Goal: Task Accomplishment & Management: Use online tool/utility

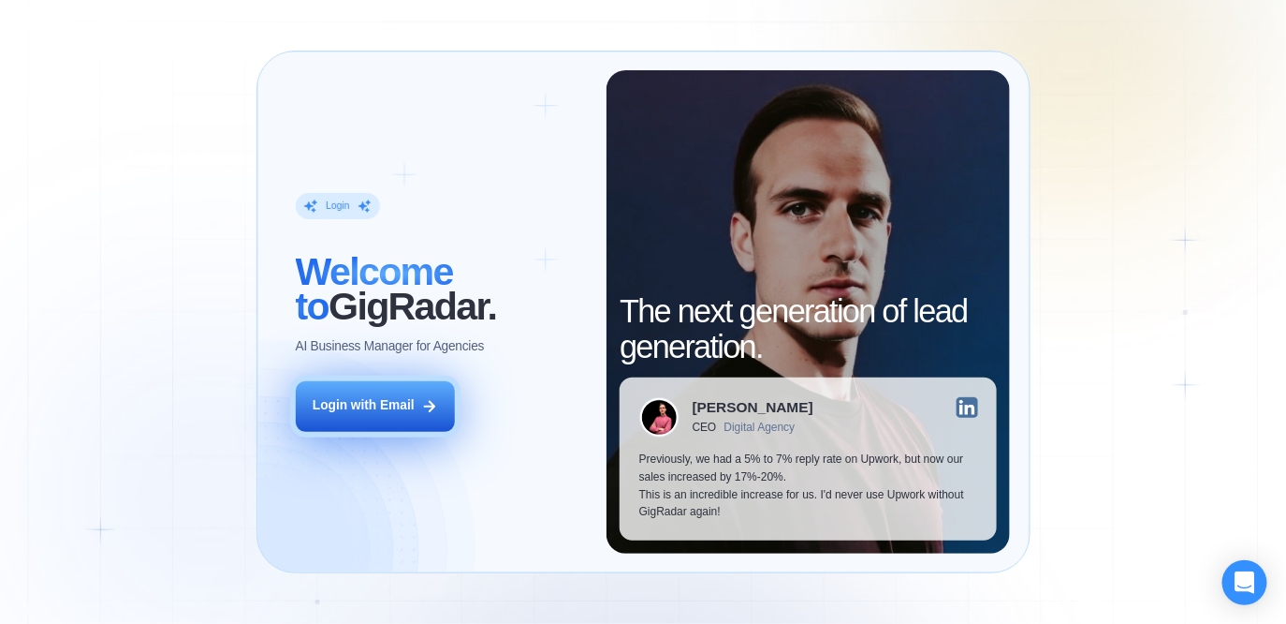
click at [419, 411] on button "Login with Email" at bounding box center [375, 406] width 159 height 50
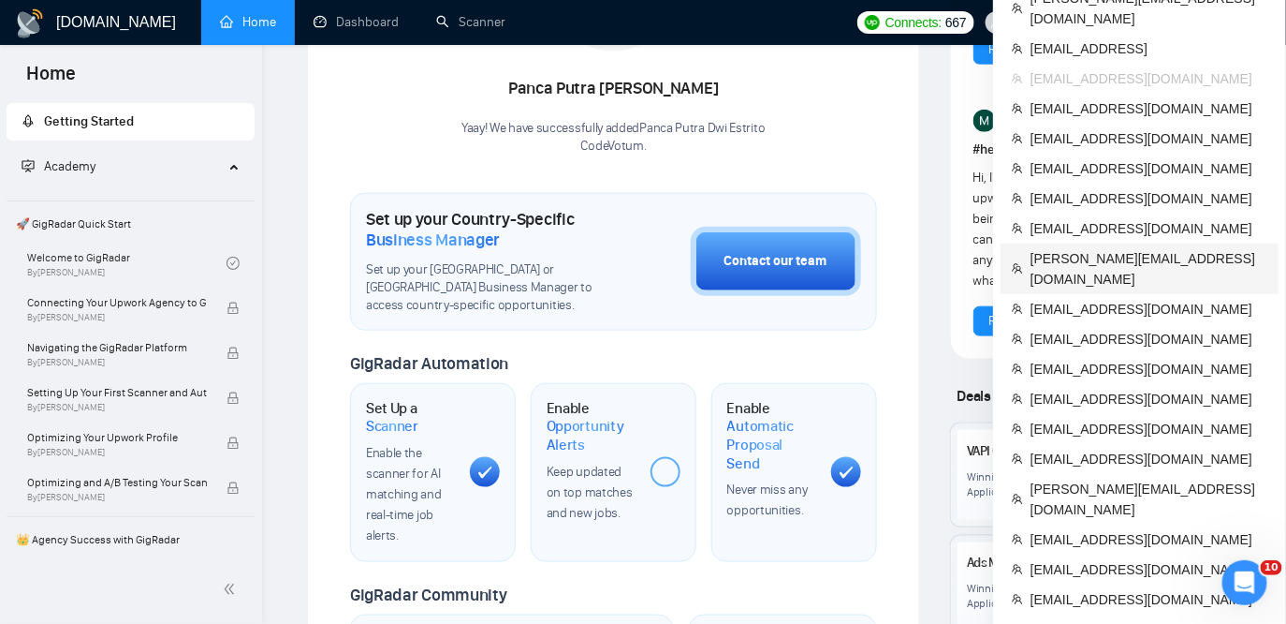
scroll to position [508, 0]
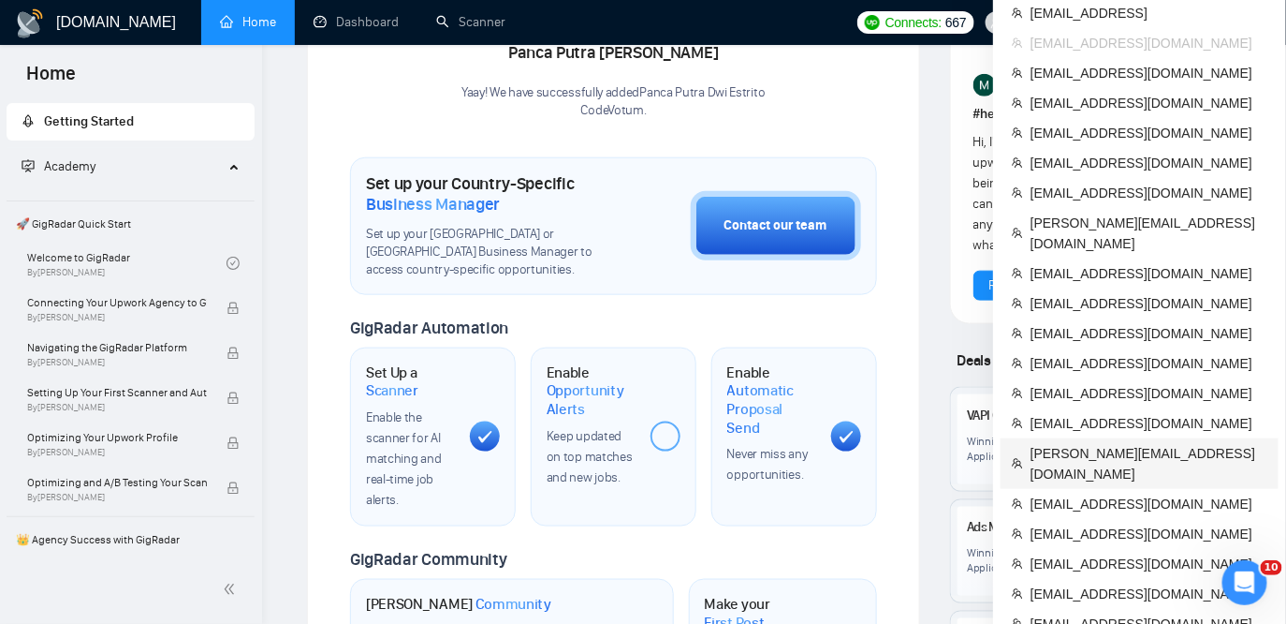
click at [1080, 443] on span "[PERSON_NAME][EMAIL_ADDRESS][DOMAIN_NAME]" at bounding box center [1149, 463] width 237 height 41
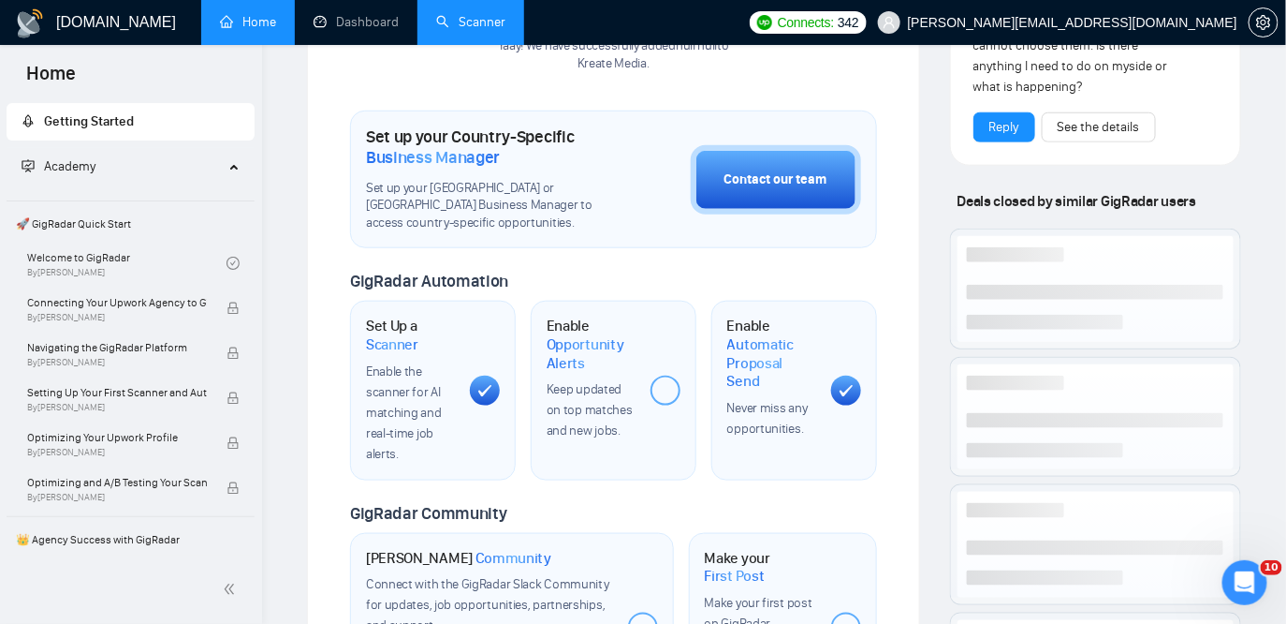
click at [472, 30] on link "Scanner" at bounding box center [470, 22] width 69 height 16
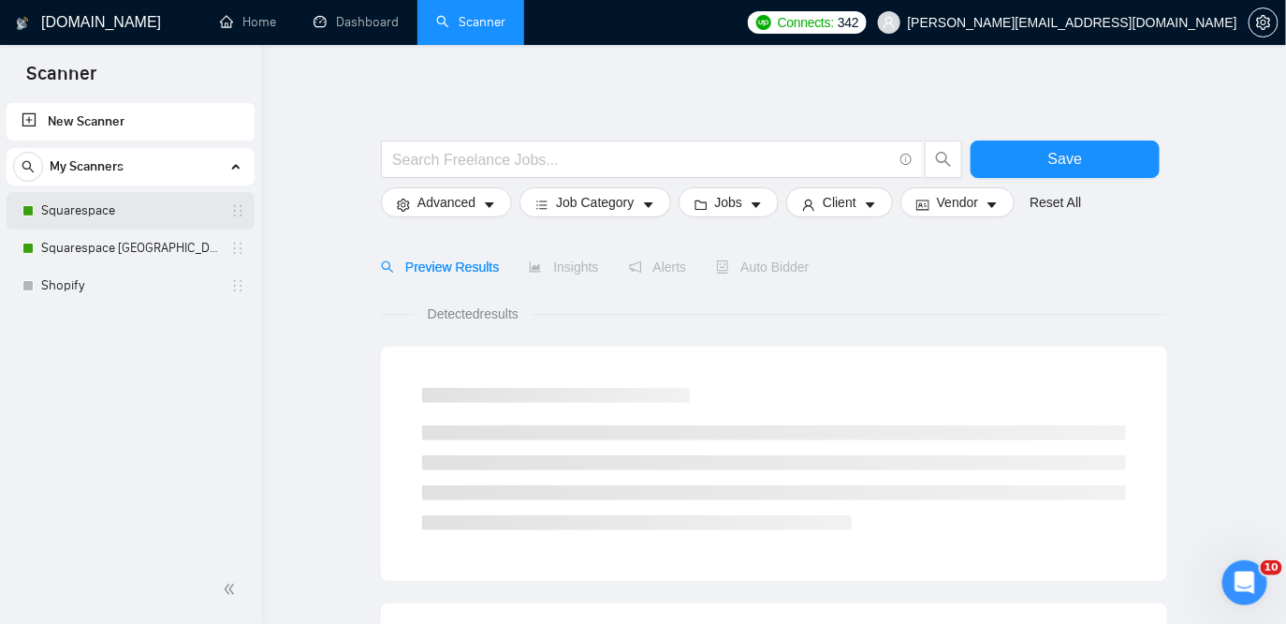
click at [88, 201] on link "Squarespace" at bounding box center [130, 210] width 178 height 37
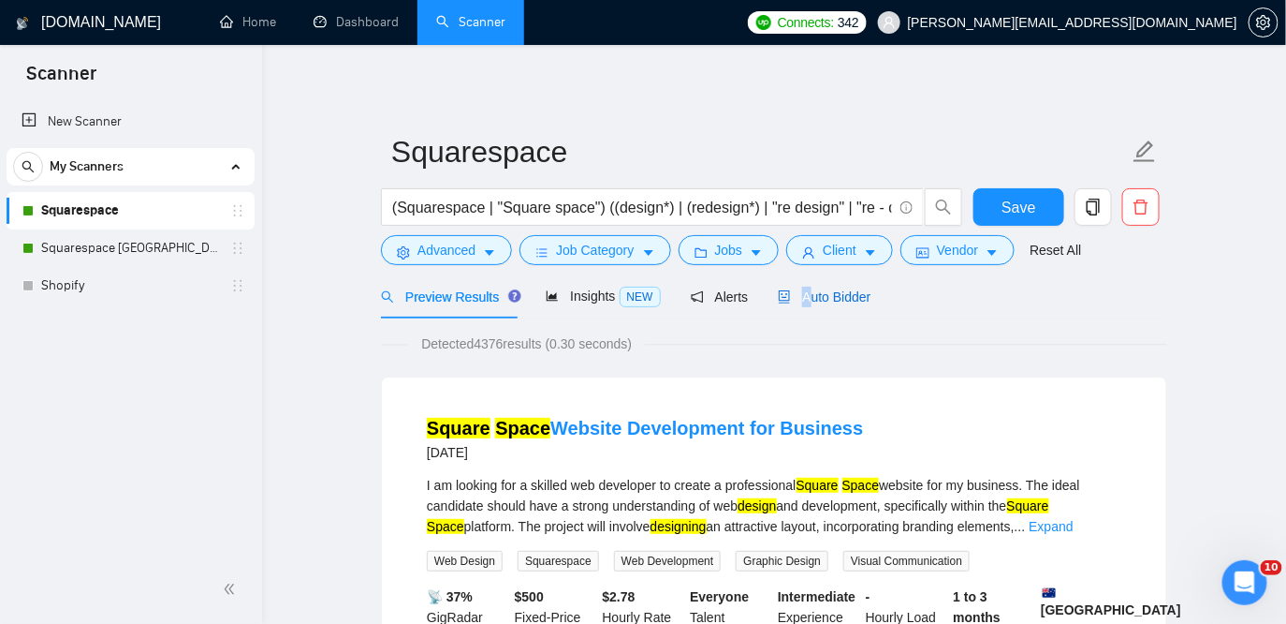
click at [815, 286] on div "Auto Bidder" at bounding box center [824, 296] width 93 height 21
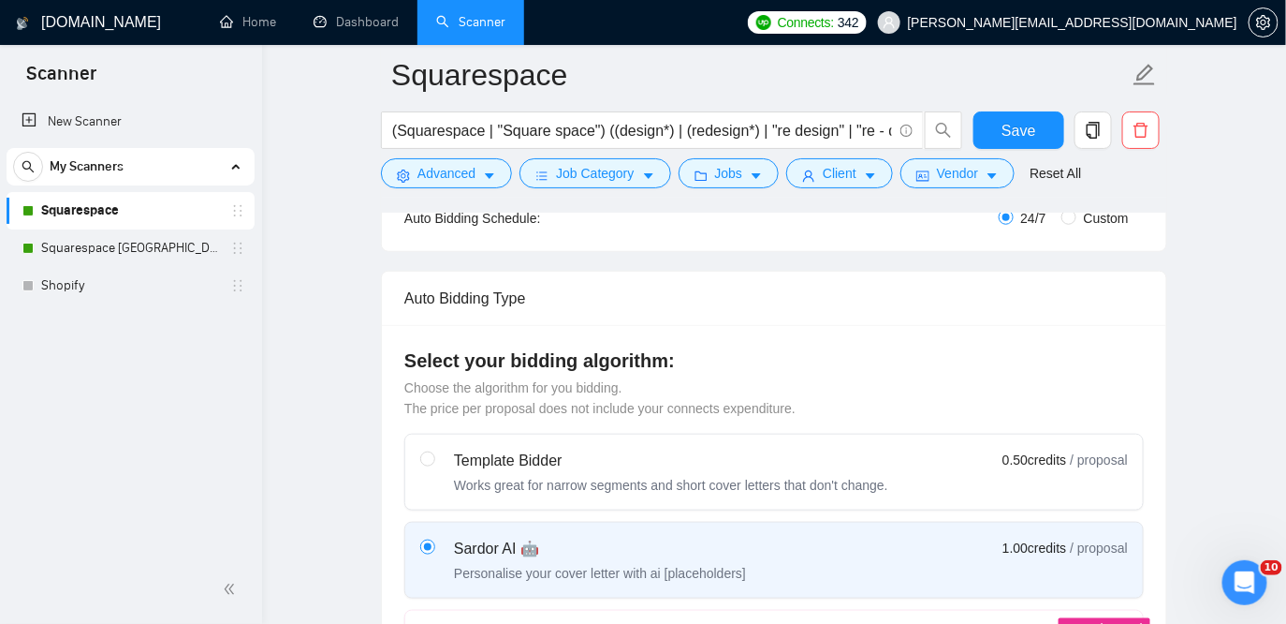
scroll to position [135, 0]
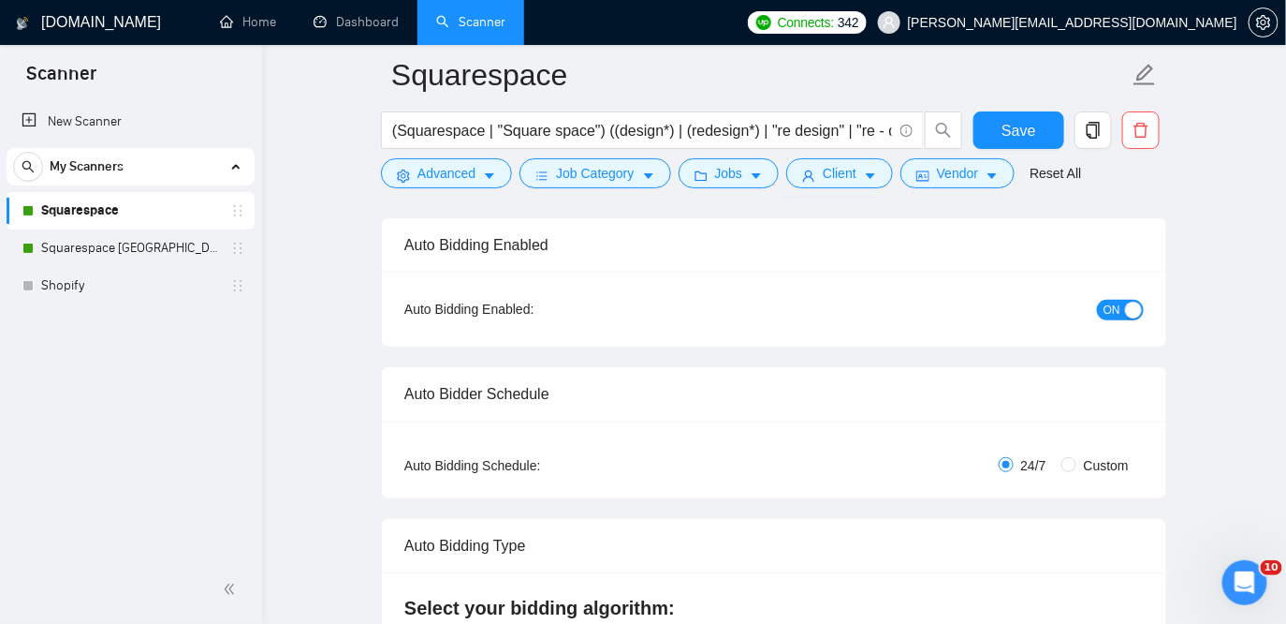
click at [449, 272] on div "Auto Bidding Enabled" at bounding box center [774, 244] width 740 height 53
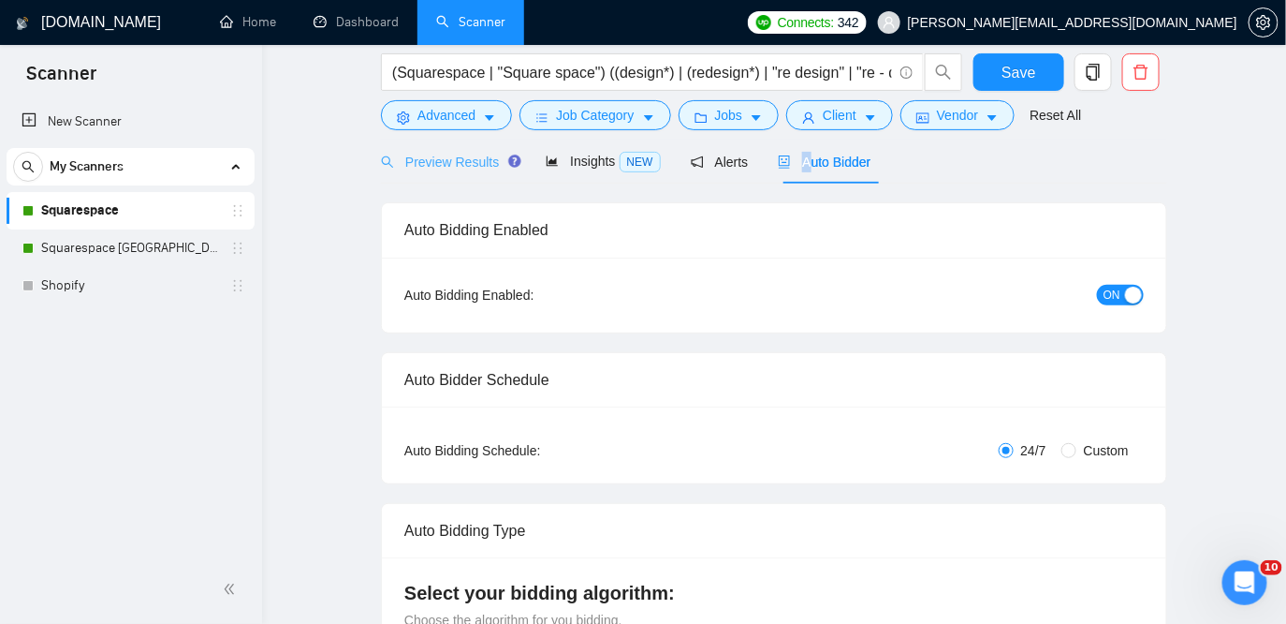
scroll to position [0, 0]
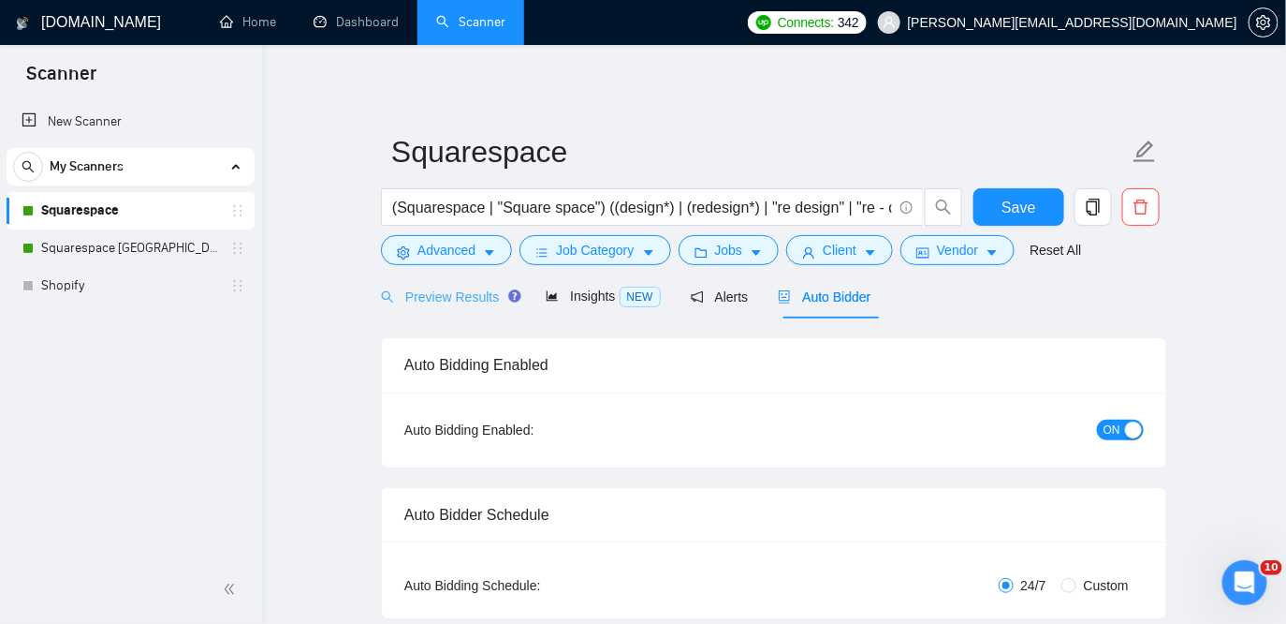
click at [441, 308] on div "Preview Results" at bounding box center [448, 296] width 135 height 44
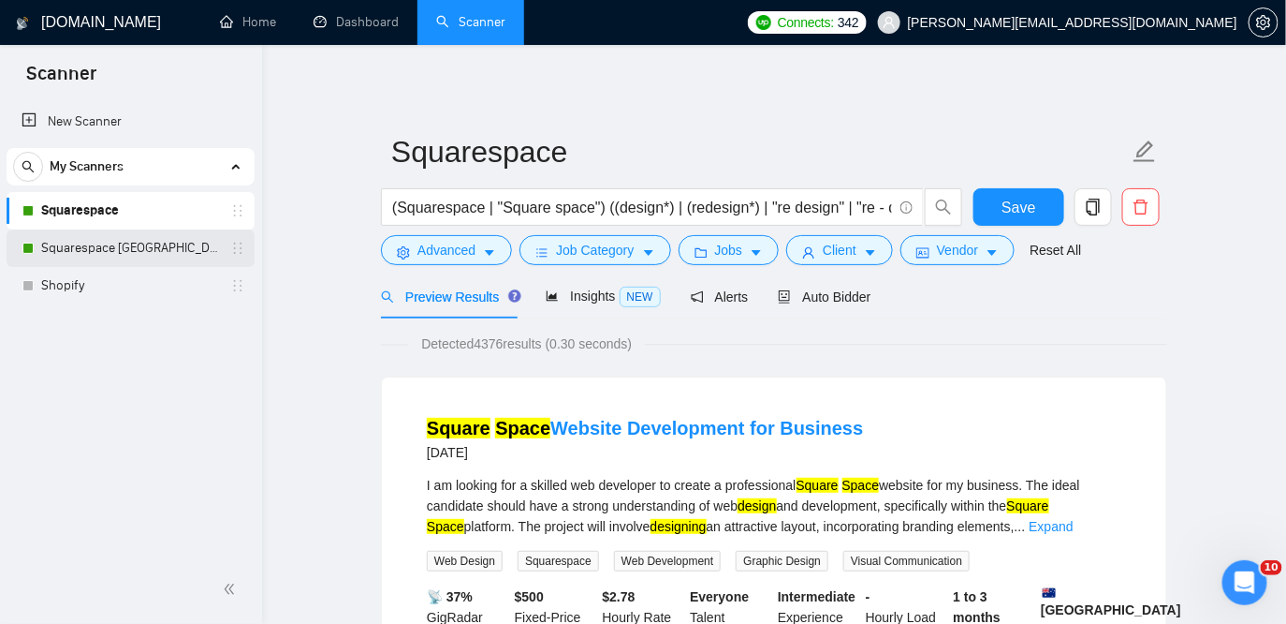
click at [125, 242] on link "Squarespace [GEOGRAPHIC_DATA]" at bounding box center [130, 247] width 178 height 37
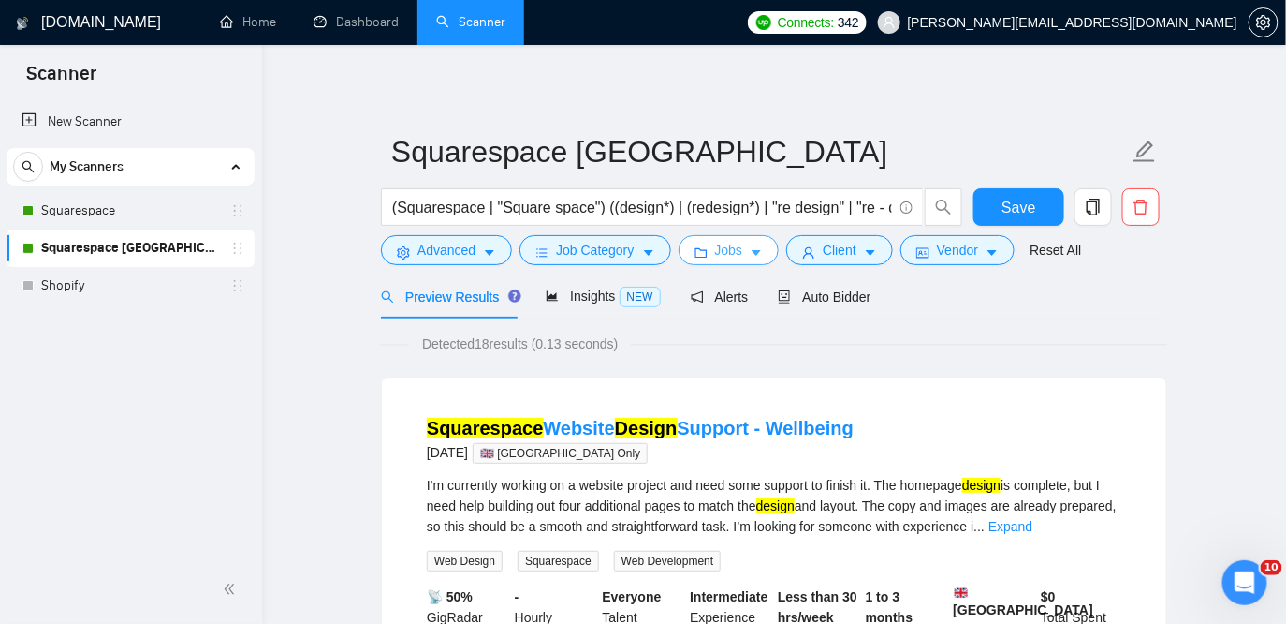
click at [731, 253] on span "Jobs" at bounding box center [729, 250] width 28 height 21
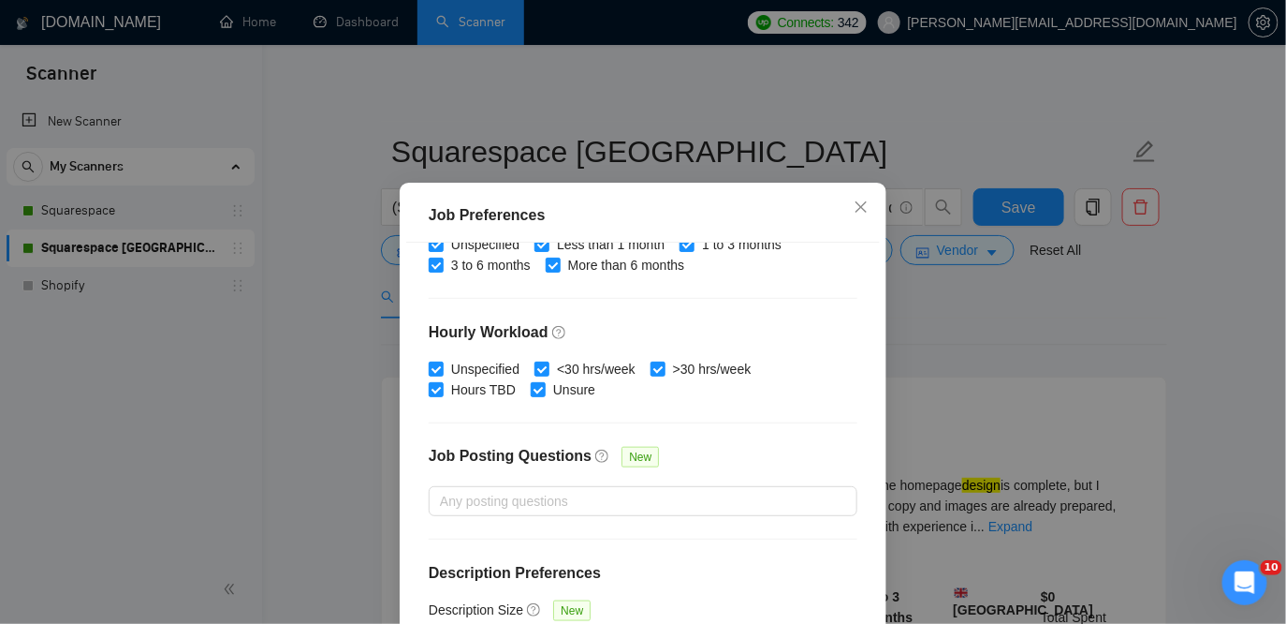
scroll to position [138, 0]
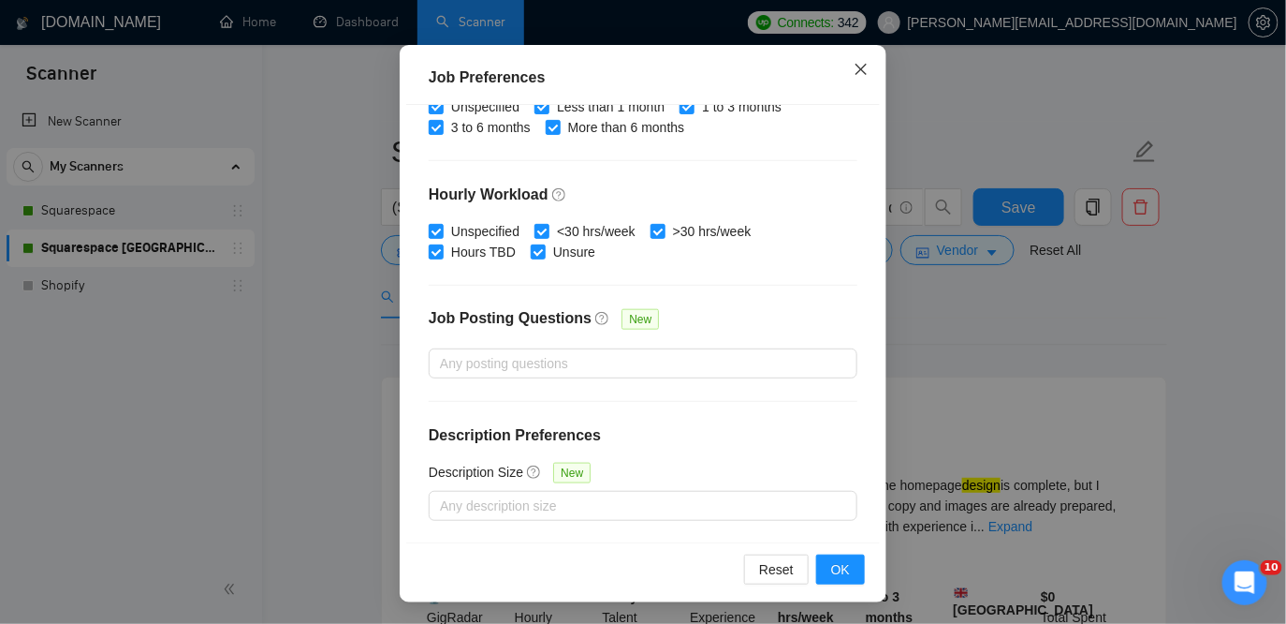
click at [853, 72] on span "Close" at bounding box center [861, 70] width 51 height 51
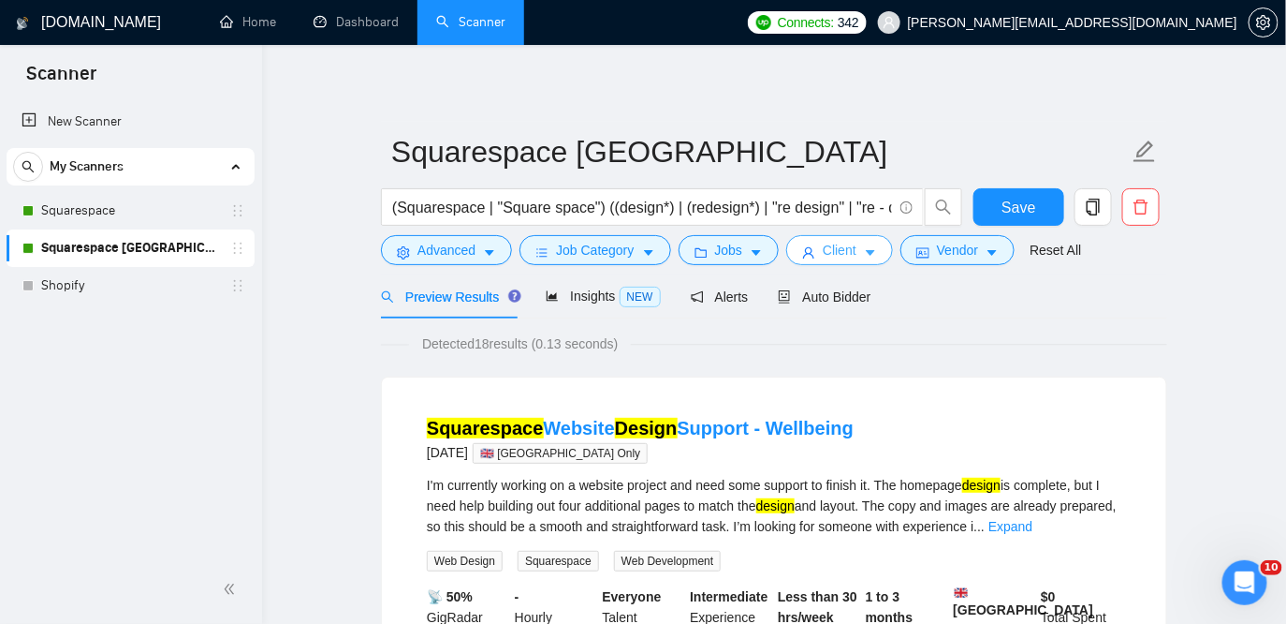
click at [870, 254] on button "Client" at bounding box center [839, 250] width 107 height 30
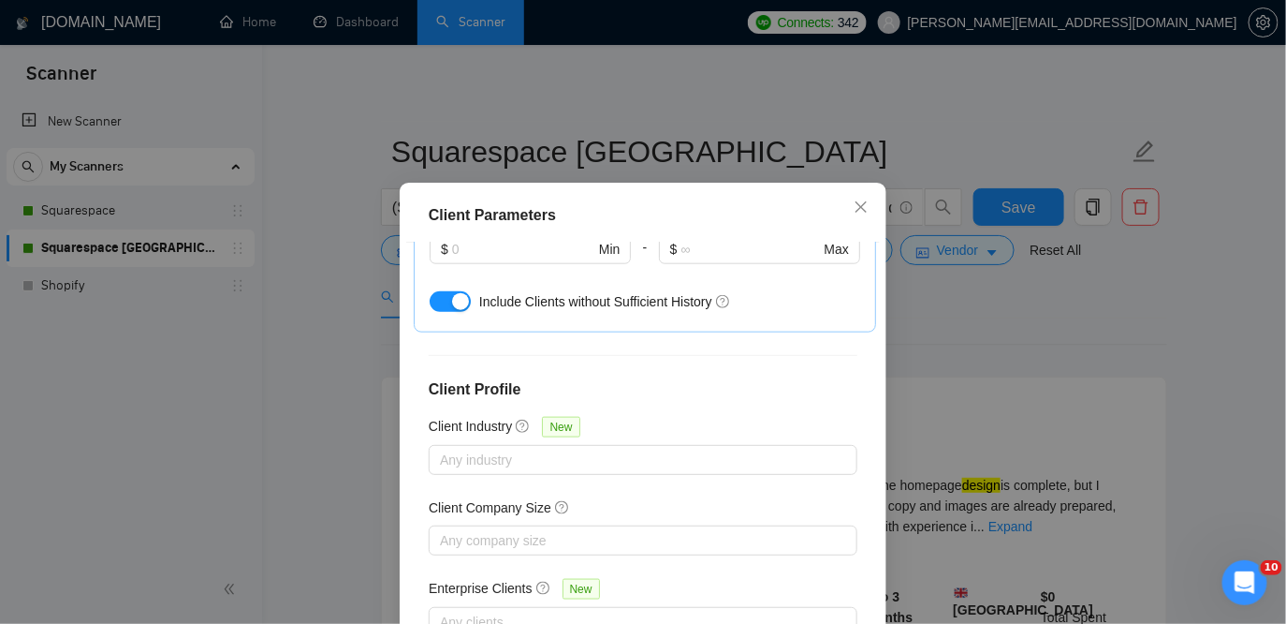
scroll to position [138, 0]
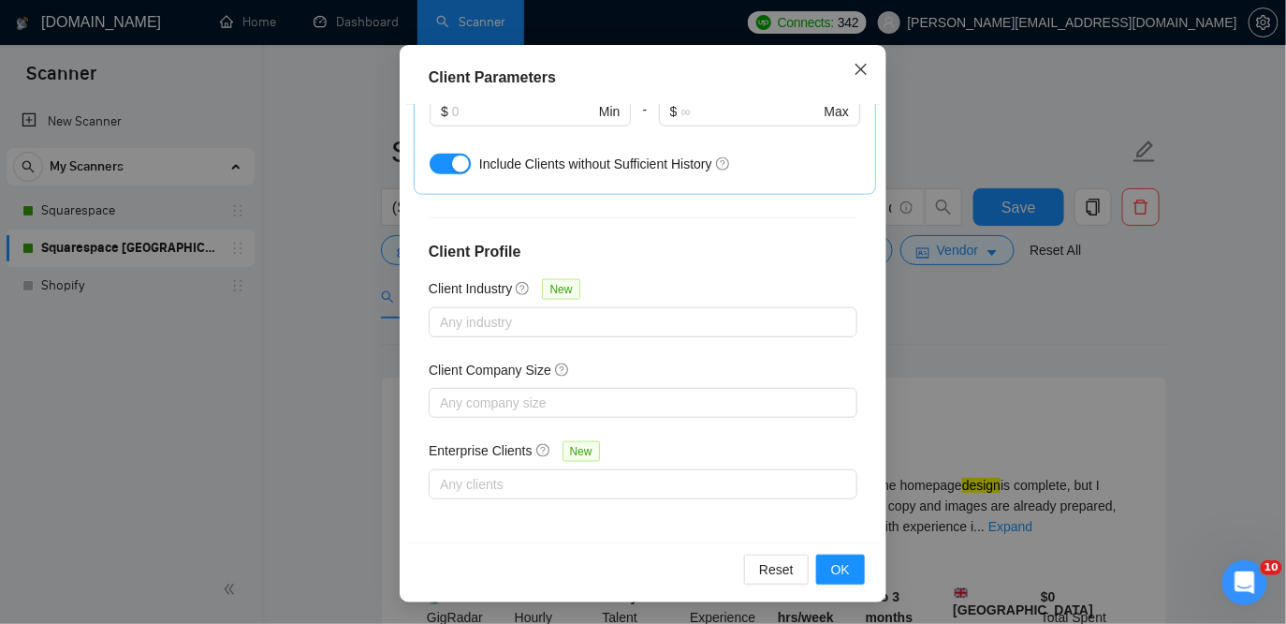
click at [866, 67] on icon "close" at bounding box center [861, 69] width 15 height 15
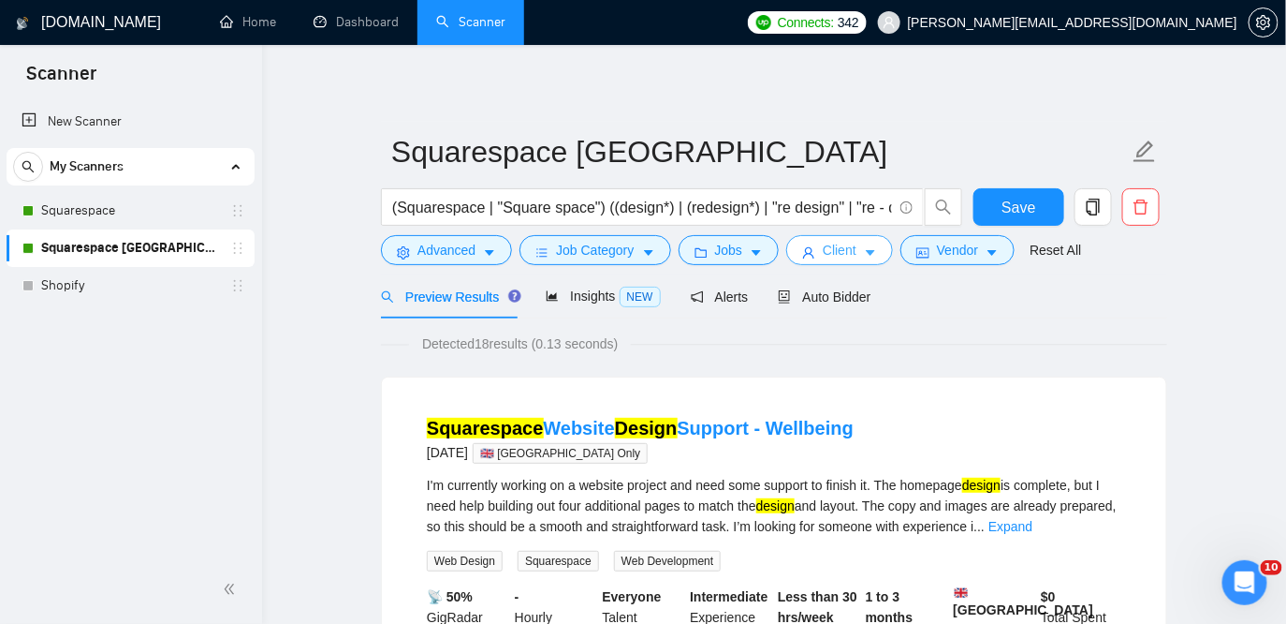
scroll to position [0, 0]
click at [971, 252] on span "Vendor" at bounding box center [957, 250] width 41 height 21
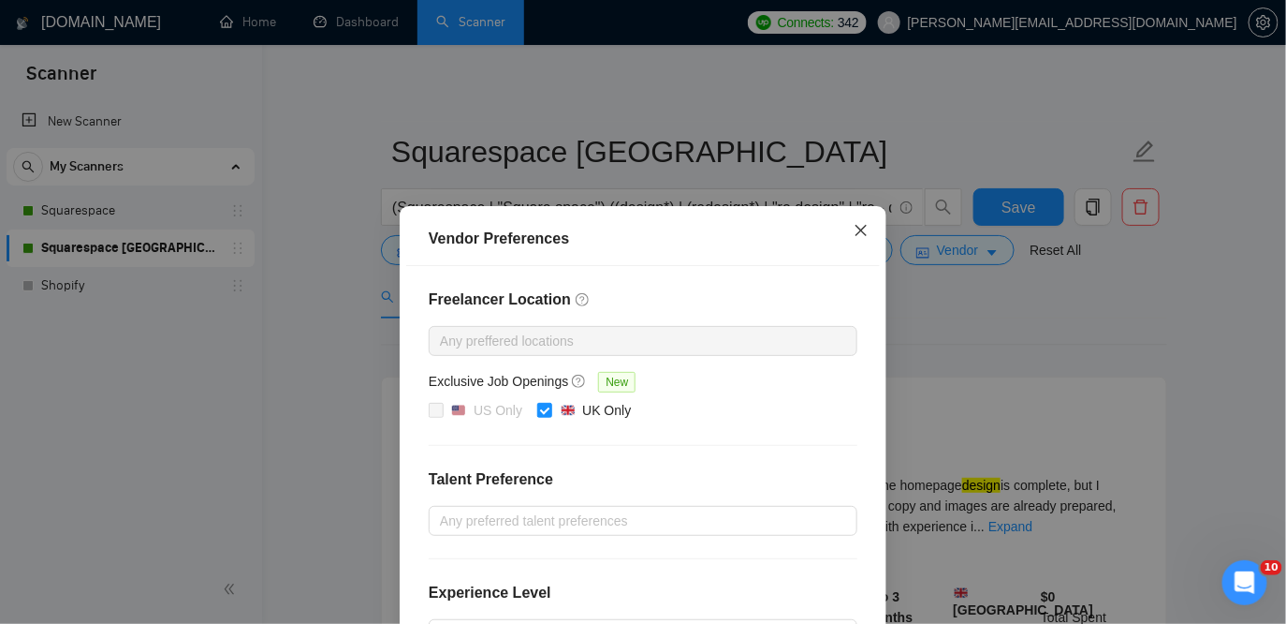
click at [865, 225] on icon "close" at bounding box center [861, 230] width 15 height 15
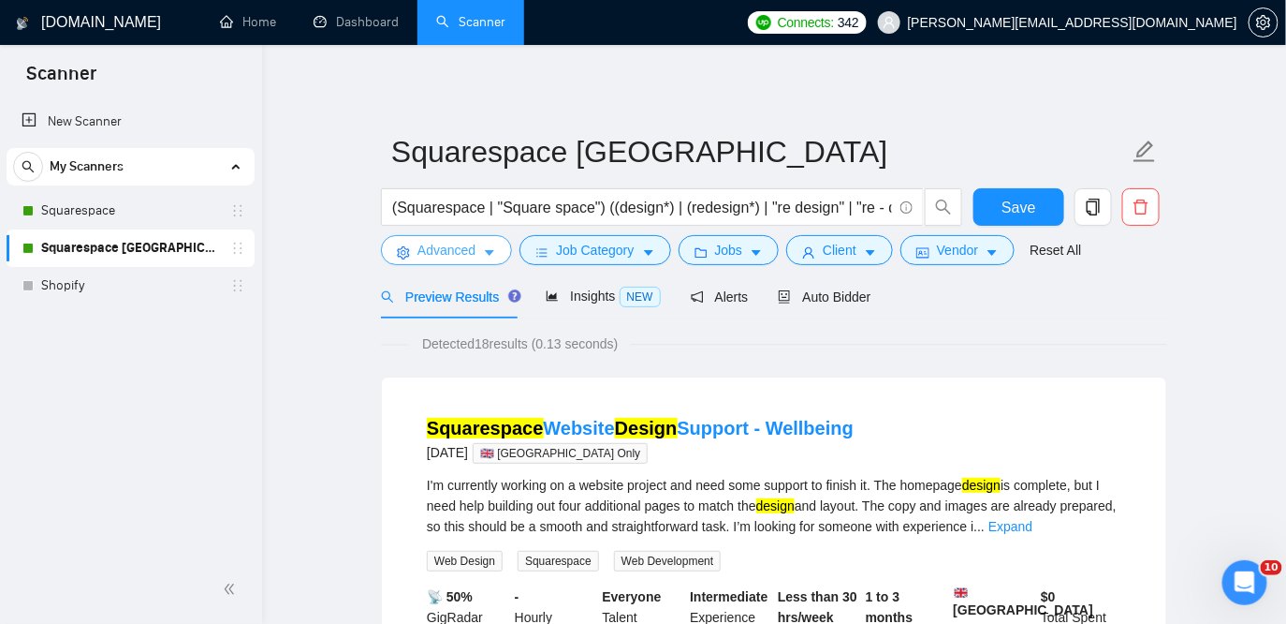
click at [490, 246] on icon "caret-down" at bounding box center [489, 252] width 13 height 13
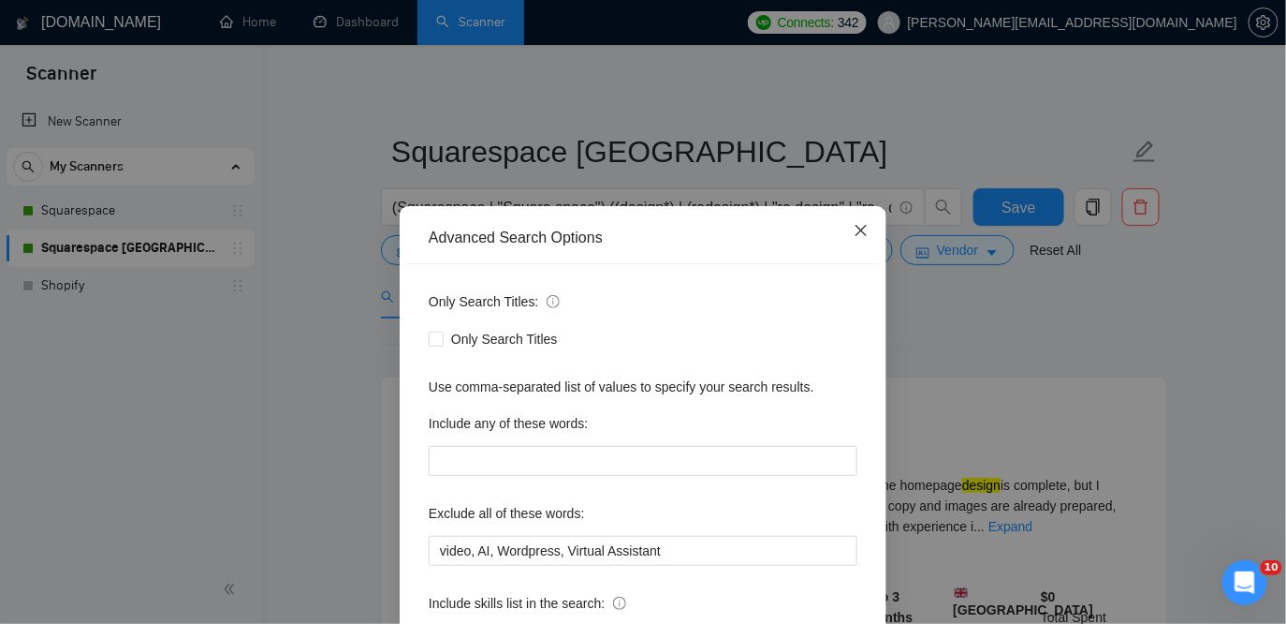
click at [873, 227] on span "Close" at bounding box center [861, 231] width 51 height 51
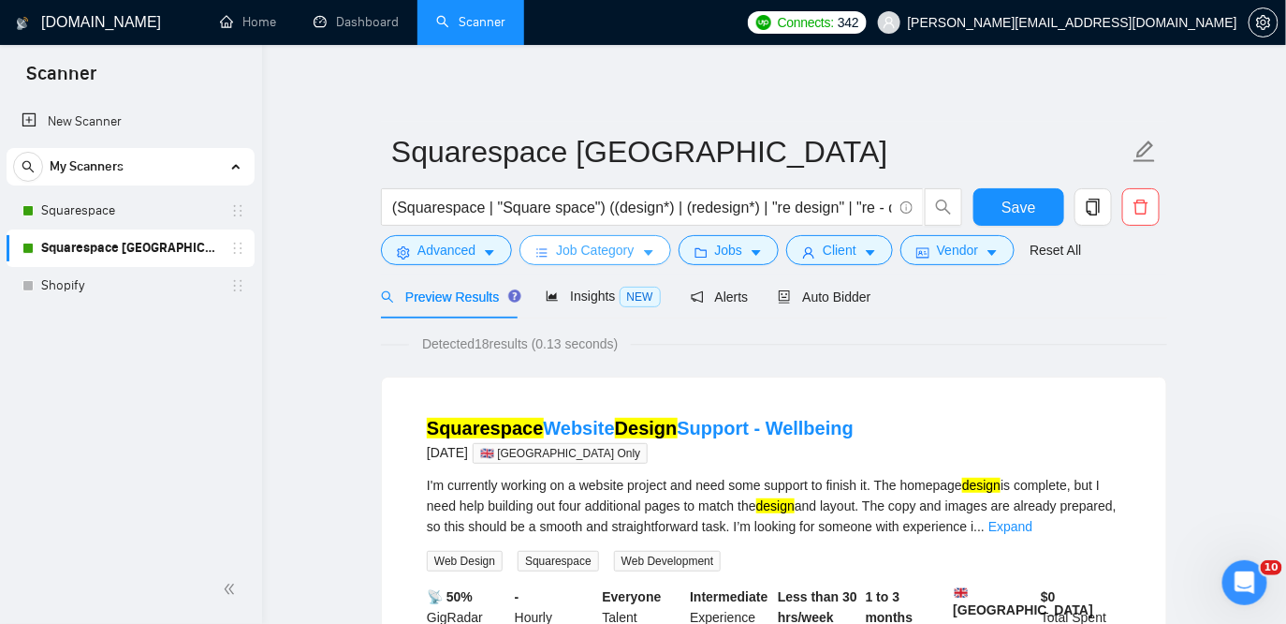
click at [634, 248] on span "Job Category" at bounding box center [595, 250] width 78 height 21
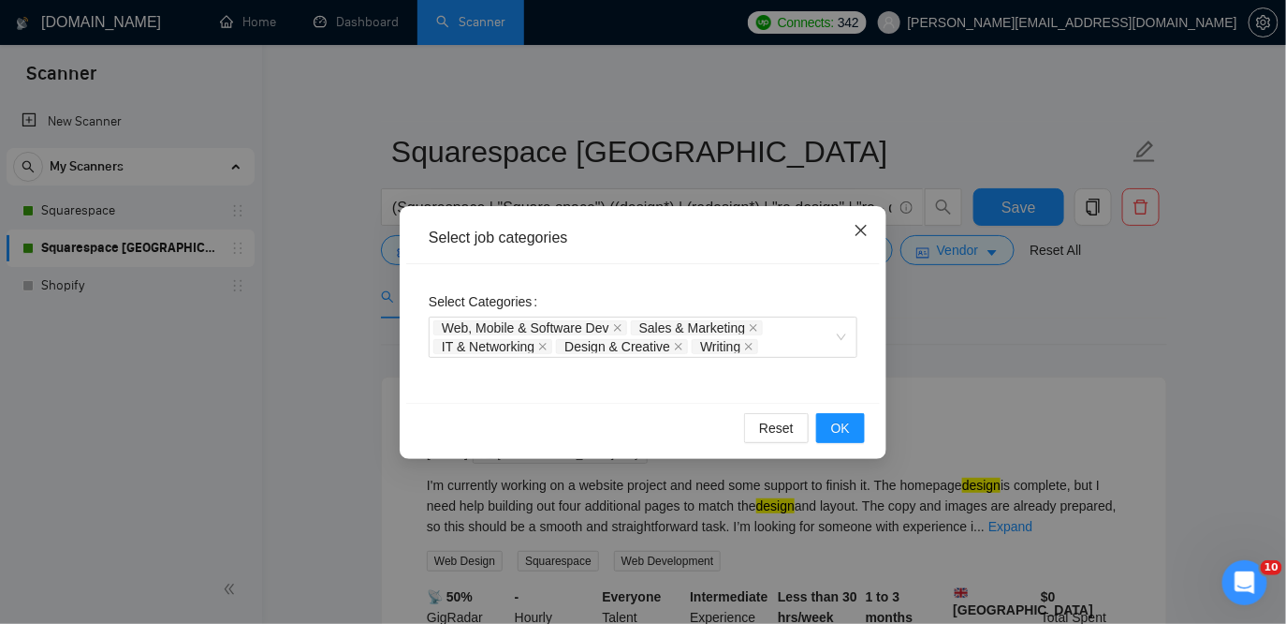
click at [876, 215] on span "Close" at bounding box center [861, 231] width 51 height 51
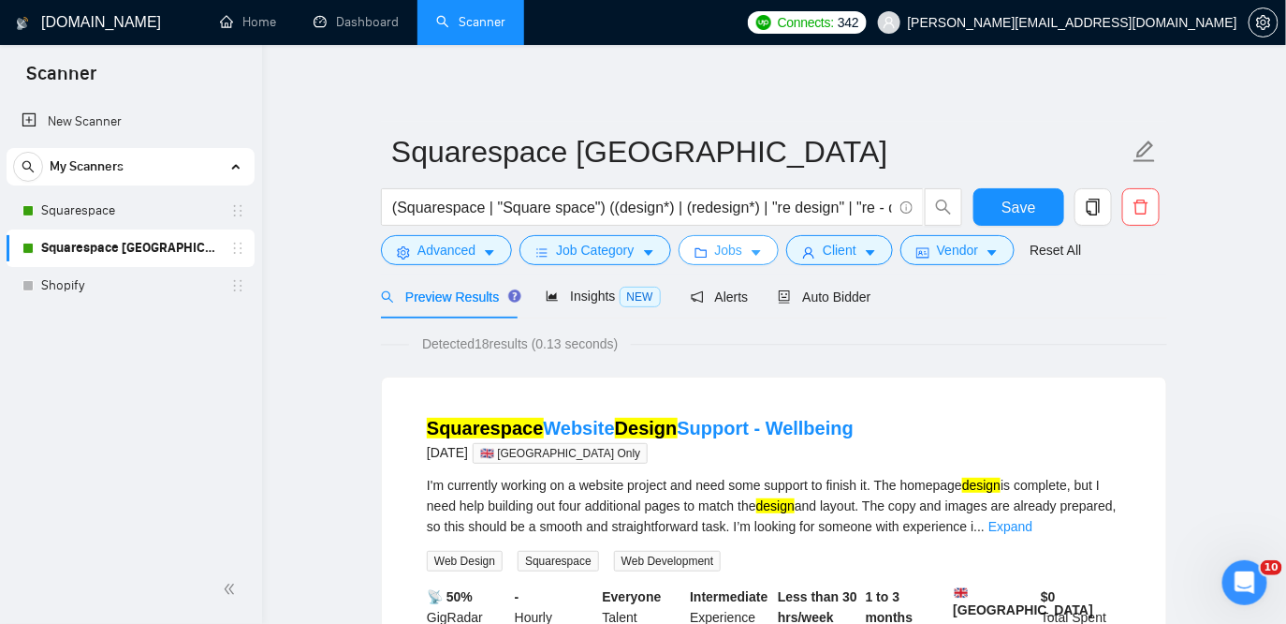
click at [724, 258] on span "Jobs" at bounding box center [729, 250] width 28 height 21
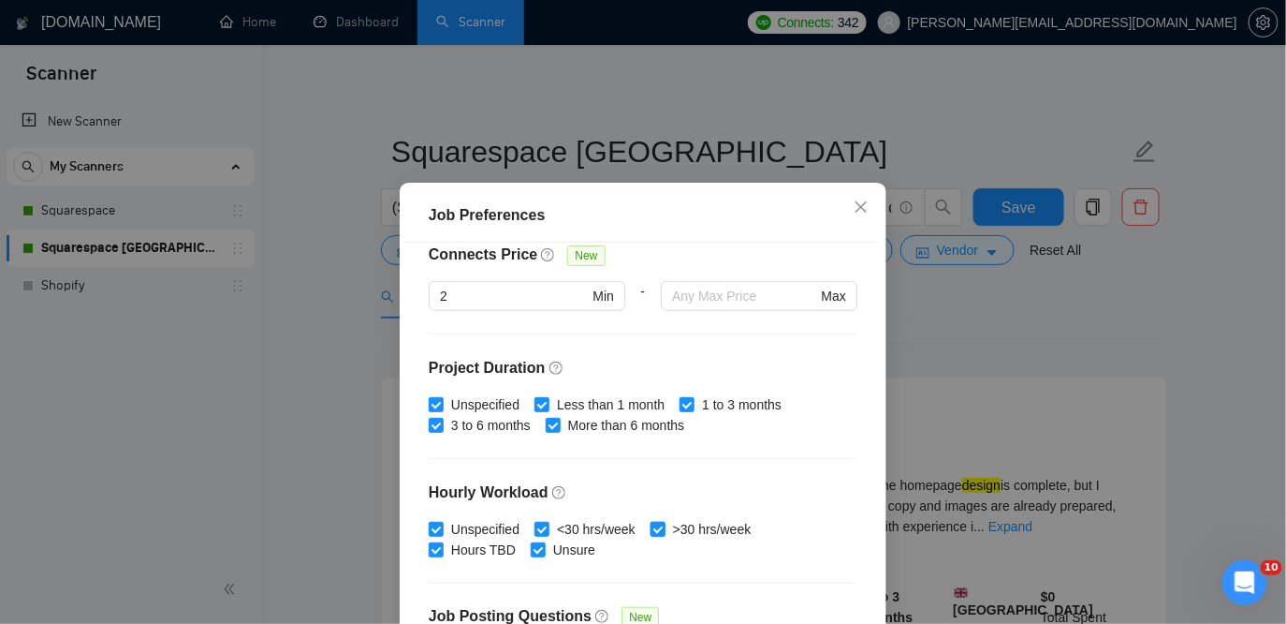
scroll to position [460, 0]
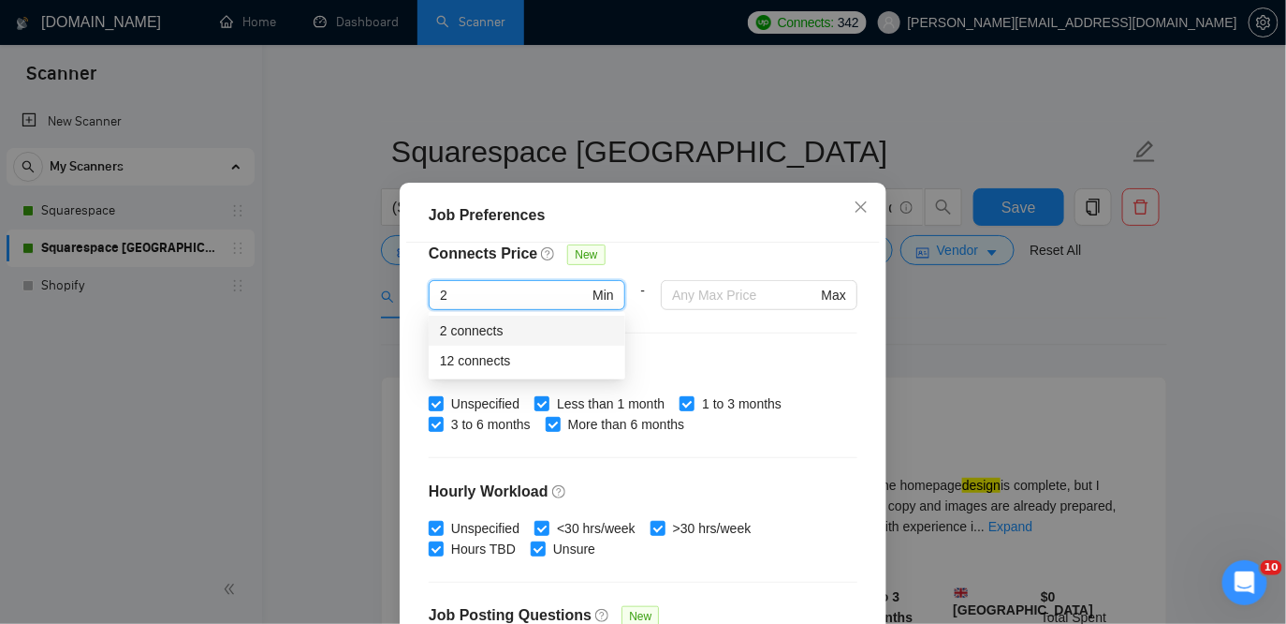
drag, startPoint x: 463, startPoint y: 297, endPoint x: 399, endPoint y: 288, distance: 65.1
click at [399, 288] on div "Job Preferences Budget Project Type All Fixed Price Hourly Rate Fixed Price Bud…" at bounding box center [643, 312] width 1286 height 624
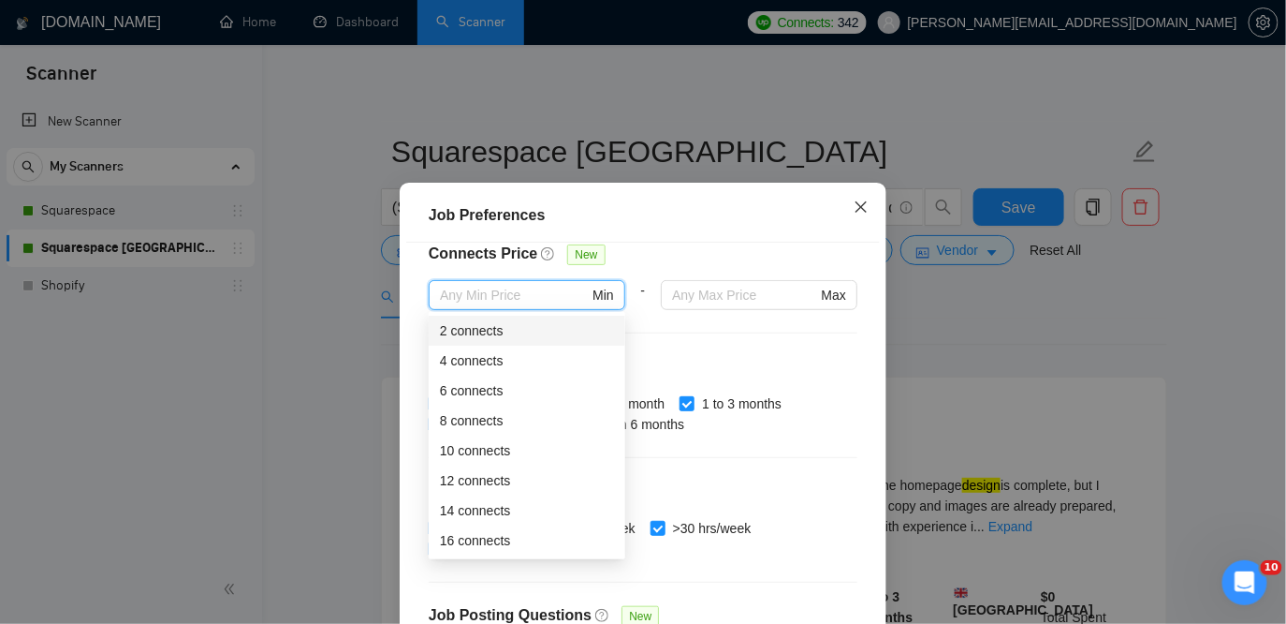
click at [859, 208] on icon "close" at bounding box center [861, 206] width 15 height 15
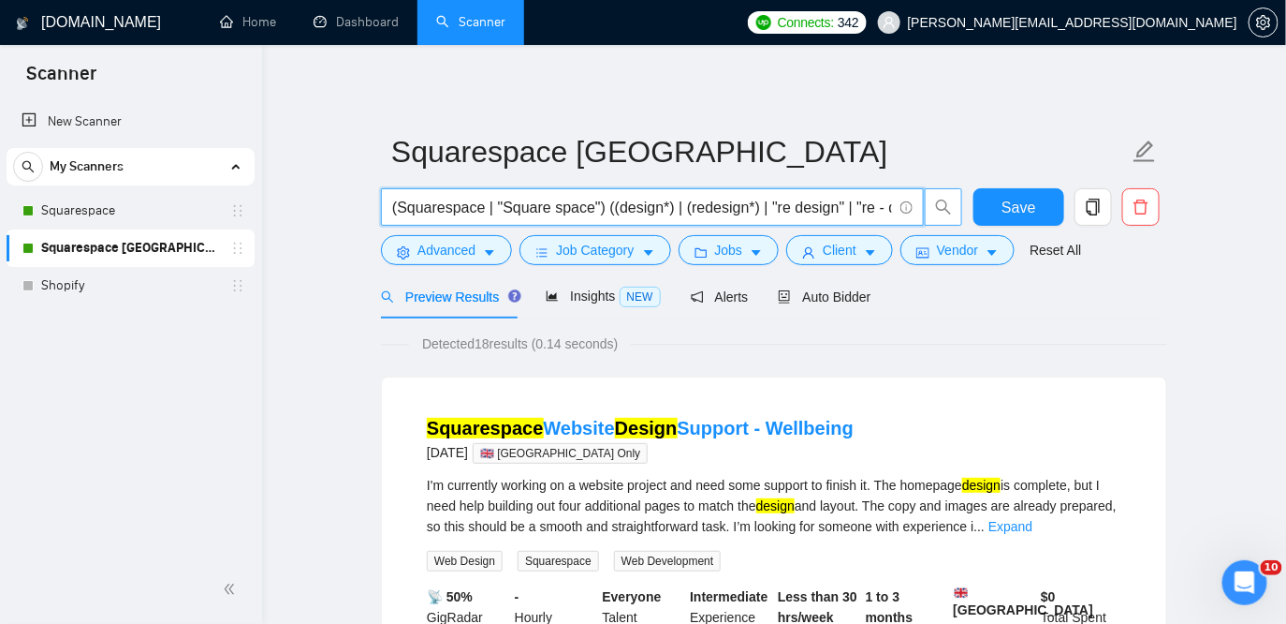
scroll to position [0, 68]
drag, startPoint x: 685, startPoint y: 203, endPoint x: 963, endPoint y: 209, distance: 278.1
click at [963, 209] on div "(Squarespace | "Square space") ((design*) | (redesign*) | "re design" | "re - d…" at bounding box center [672, 211] width 590 height 47
click at [684, 203] on input "(Squarespace | "Square space") ((design*) | (redesign*) | "re design" | "re - d…" at bounding box center [642, 207] width 500 height 23
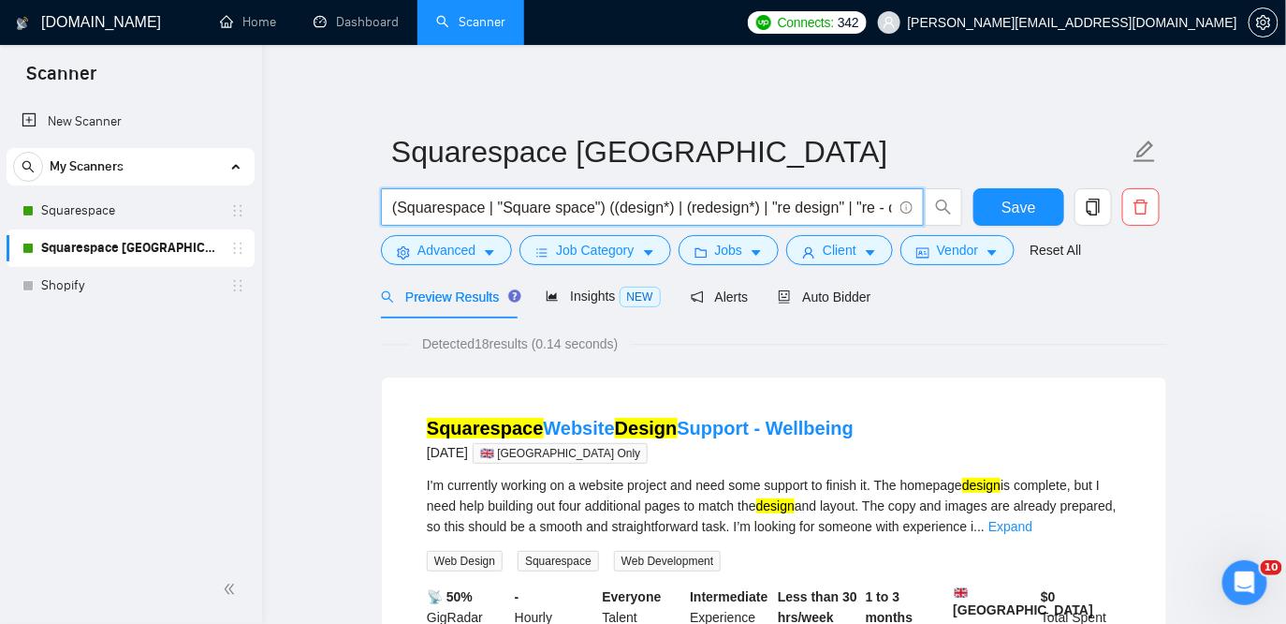
drag, startPoint x: 425, startPoint y: 211, endPoint x: 380, endPoint y: 208, distance: 45.0
click at [381, 208] on span "(Squarespace | "Square space") ((design*) | (redesign*) | "re design" | "re - d…" at bounding box center [652, 206] width 543 height 37
click at [741, 206] on input "(Squarespace | "Square space") ((design*) | (redesign*) | "re design" | "re - d…" at bounding box center [642, 207] width 500 height 23
click at [485, 203] on input "(Squarespace | "Square space") ((design*) | (redesign*) | "re design" | "re - d…" at bounding box center [642, 207] width 500 height 23
click at [399, 210] on input "(Squarespace*) | "Square space") ((design*) | (redesign*) | "re design" | "re -…" at bounding box center [642, 207] width 500 height 23
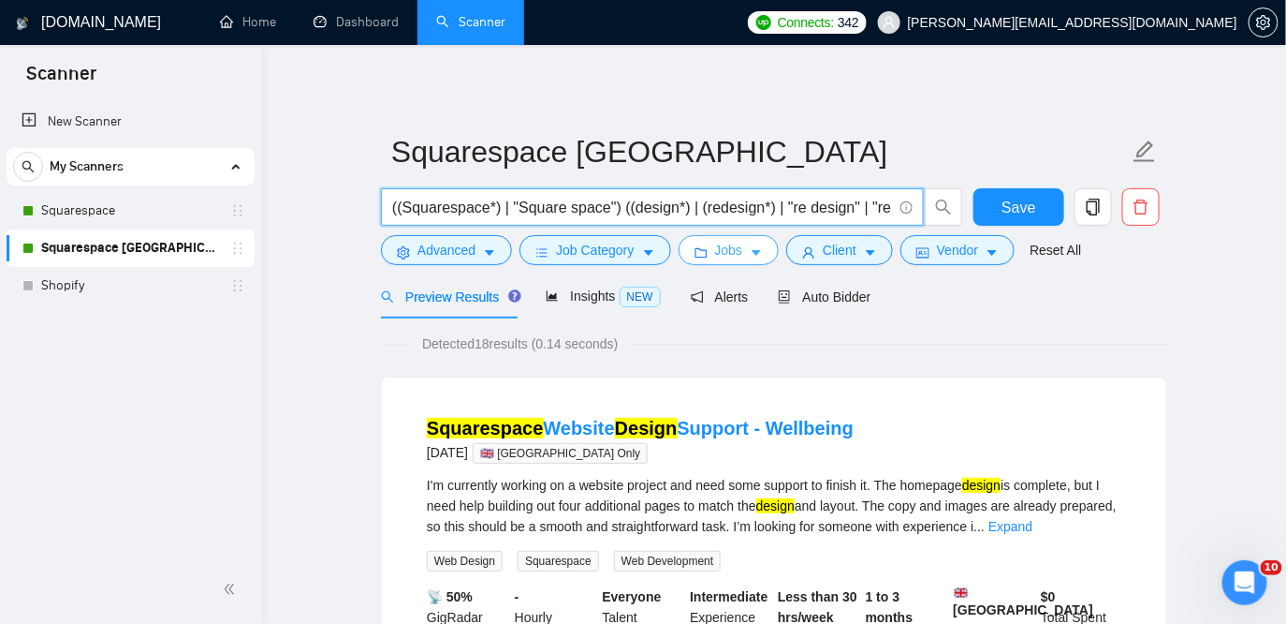
type input "((Squarespace*) | "Square space") ((design*) | (redesign*) | "re design" | "re …"
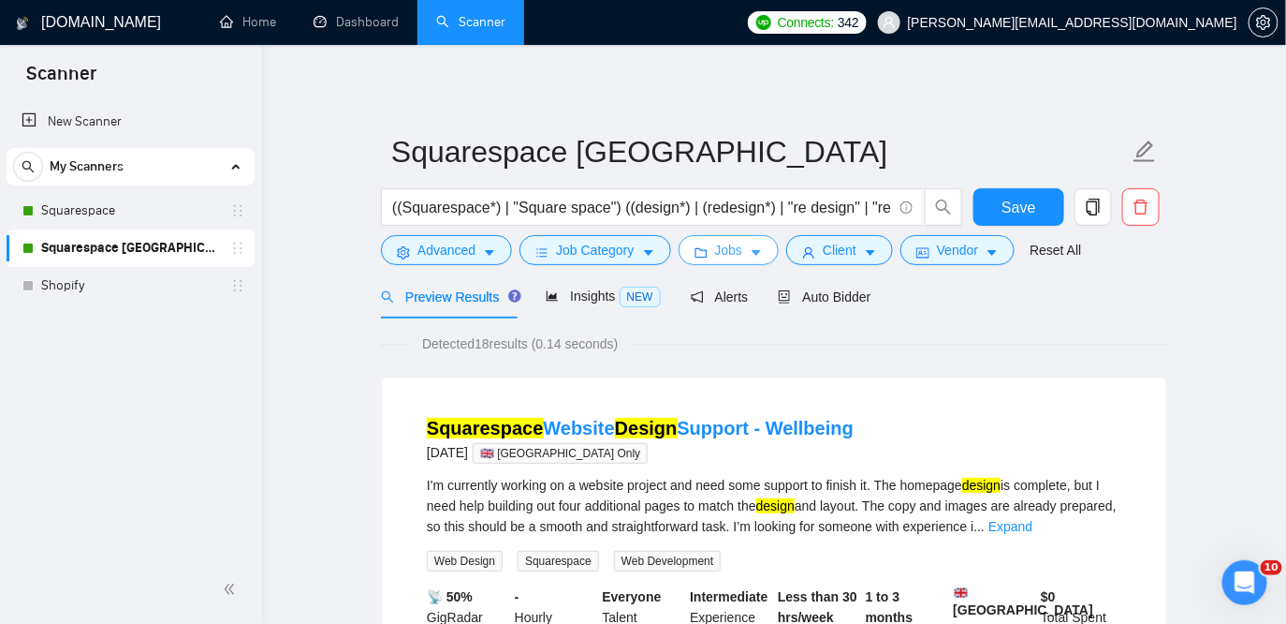
click at [740, 249] on span "Jobs" at bounding box center [729, 250] width 28 height 21
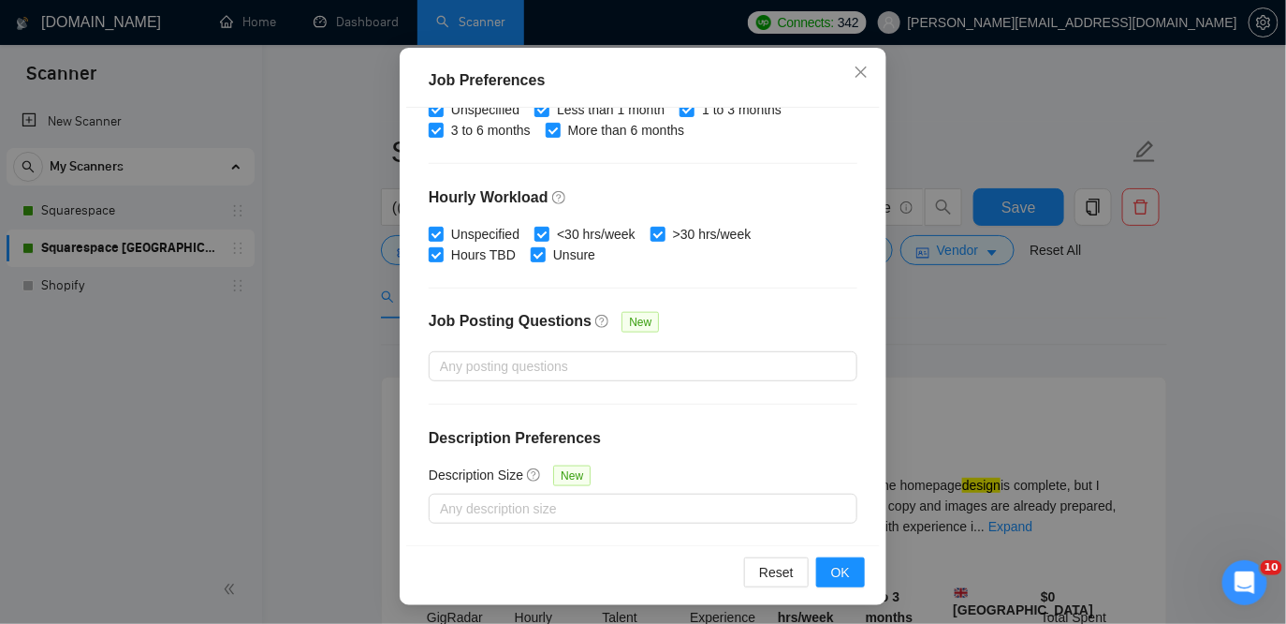
scroll to position [138, 0]
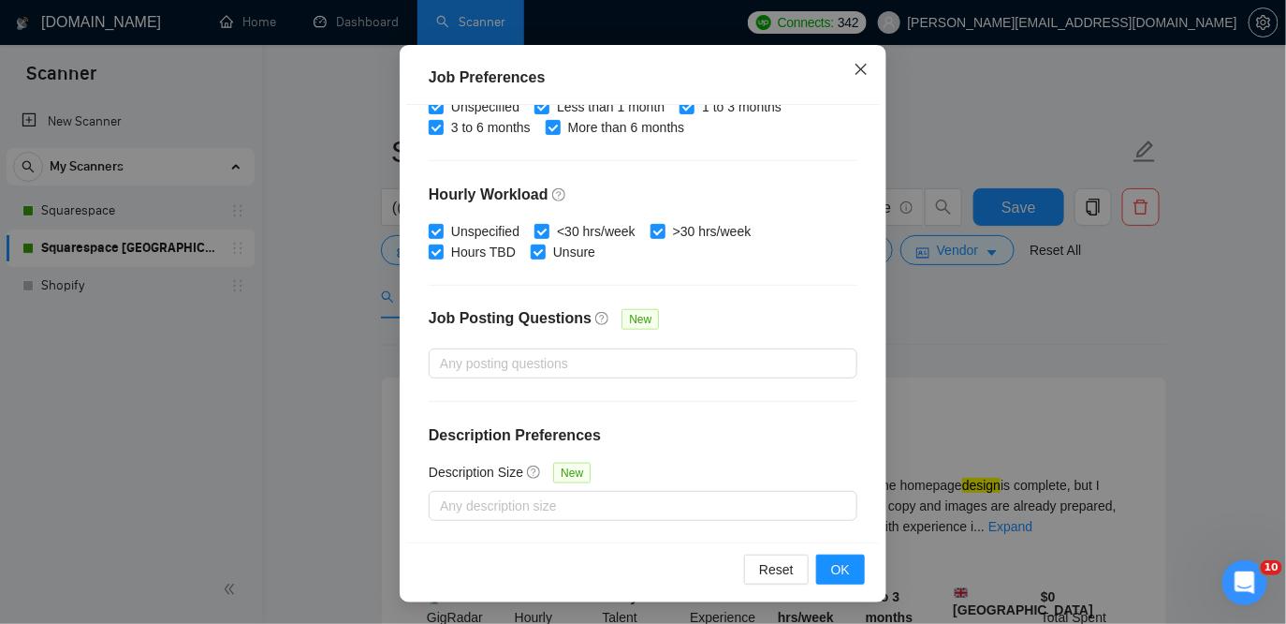
click at [859, 66] on icon "close" at bounding box center [861, 69] width 15 height 15
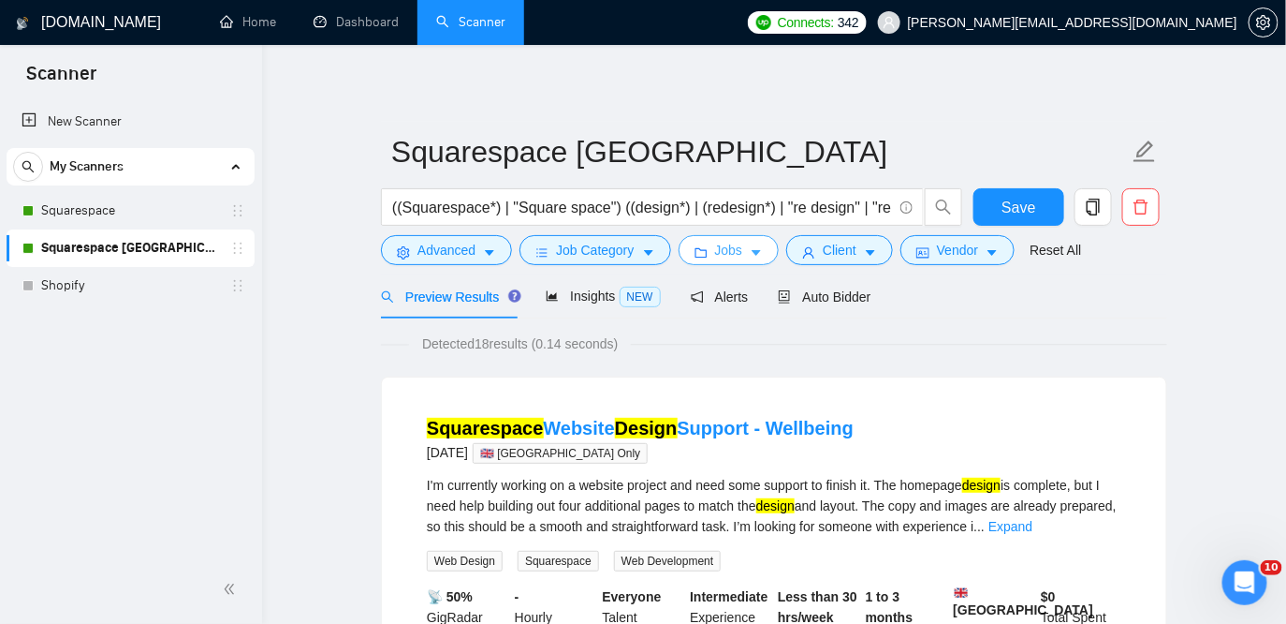
scroll to position [0, 0]
click at [856, 245] on span "Client" at bounding box center [840, 250] width 34 height 21
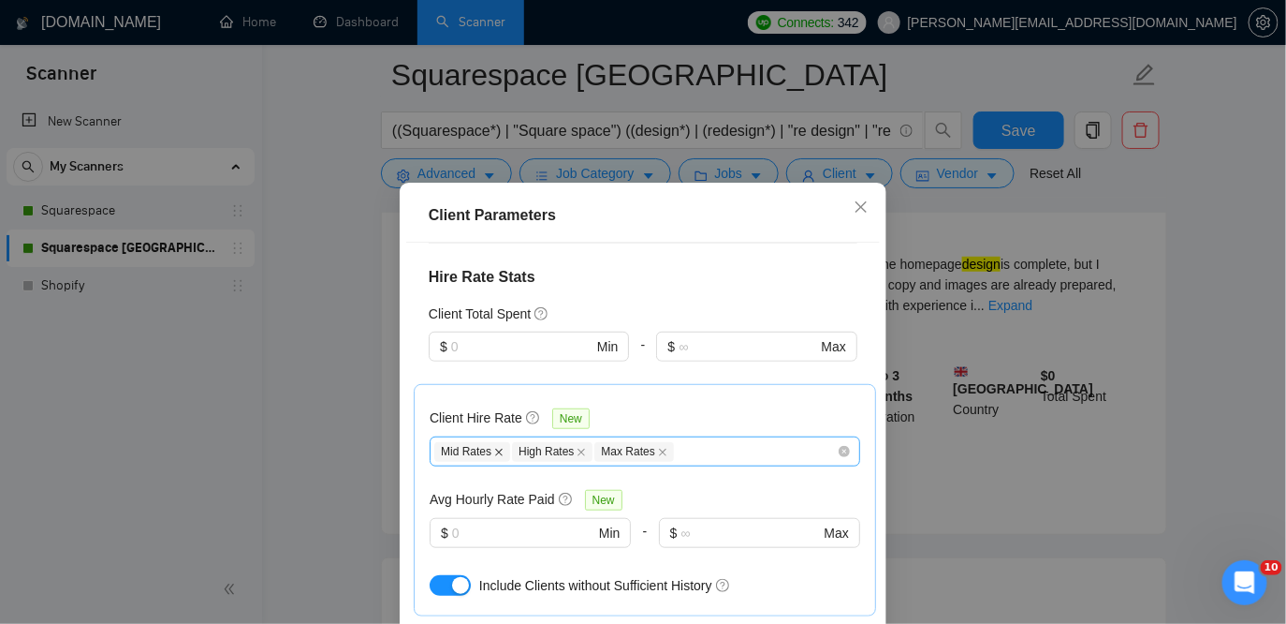
click at [499, 452] on icon "close" at bounding box center [498, 452] width 9 height 9
click at [505, 452] on icon "close" at bounding box center [504, 451] width 7 height 7
click at [505, 452] on icon "close" at bounding box center [501, 452] width 9 height 9
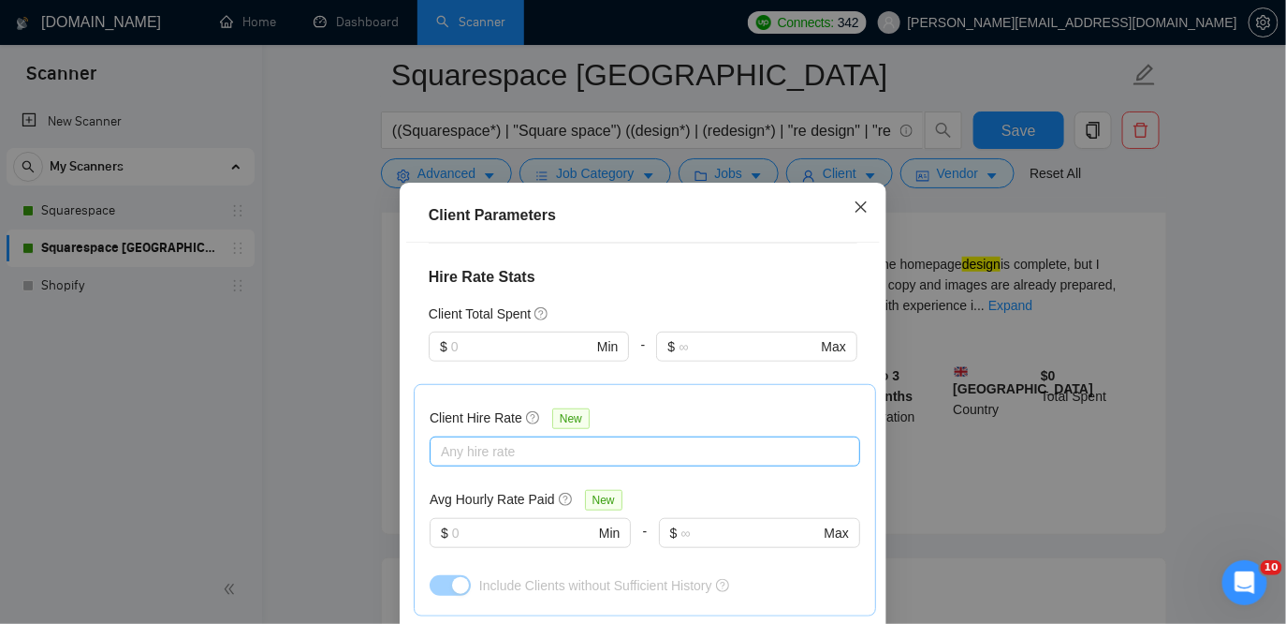
click at [858, 202] on icon "close" at bounding box center [861, 206] width 15 height 15
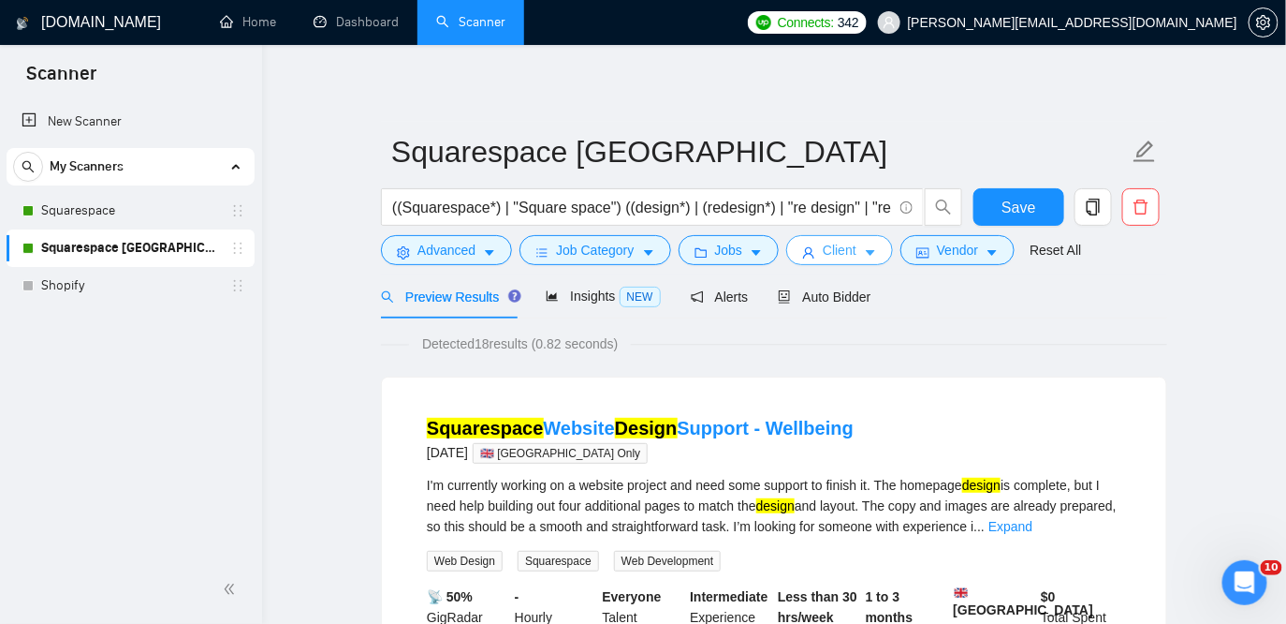
click at [877, 249] on icon "caret-down" at bounding box center [870, 252] width 13 height 13
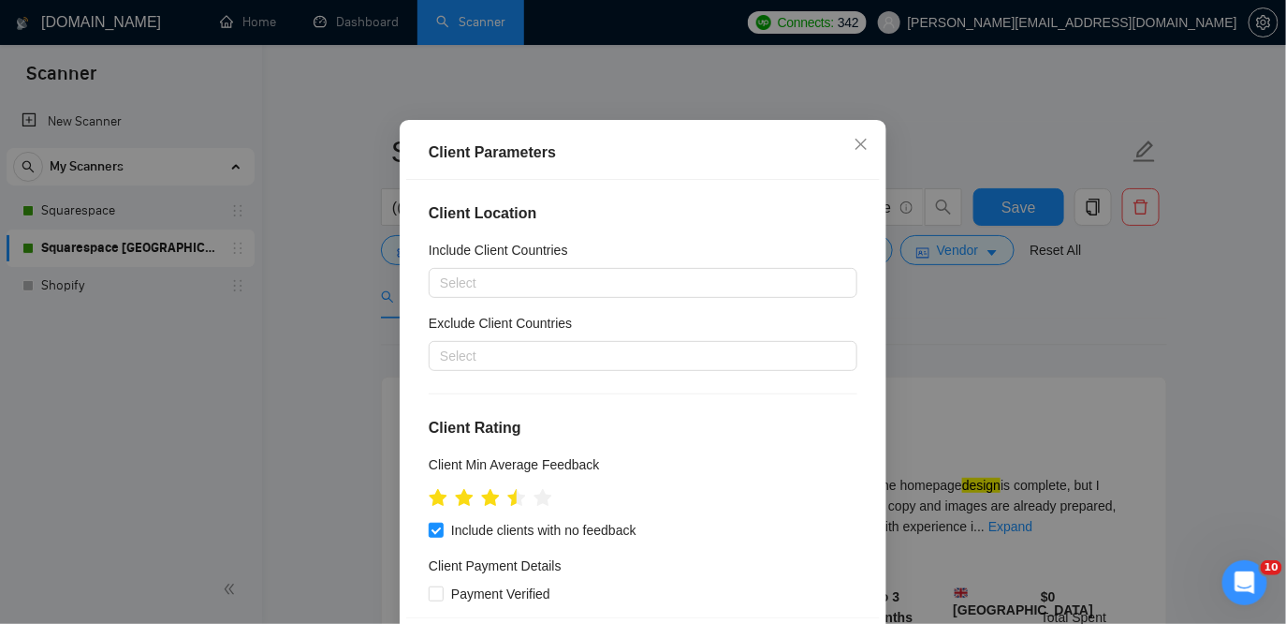
scroll to position [12, 0]
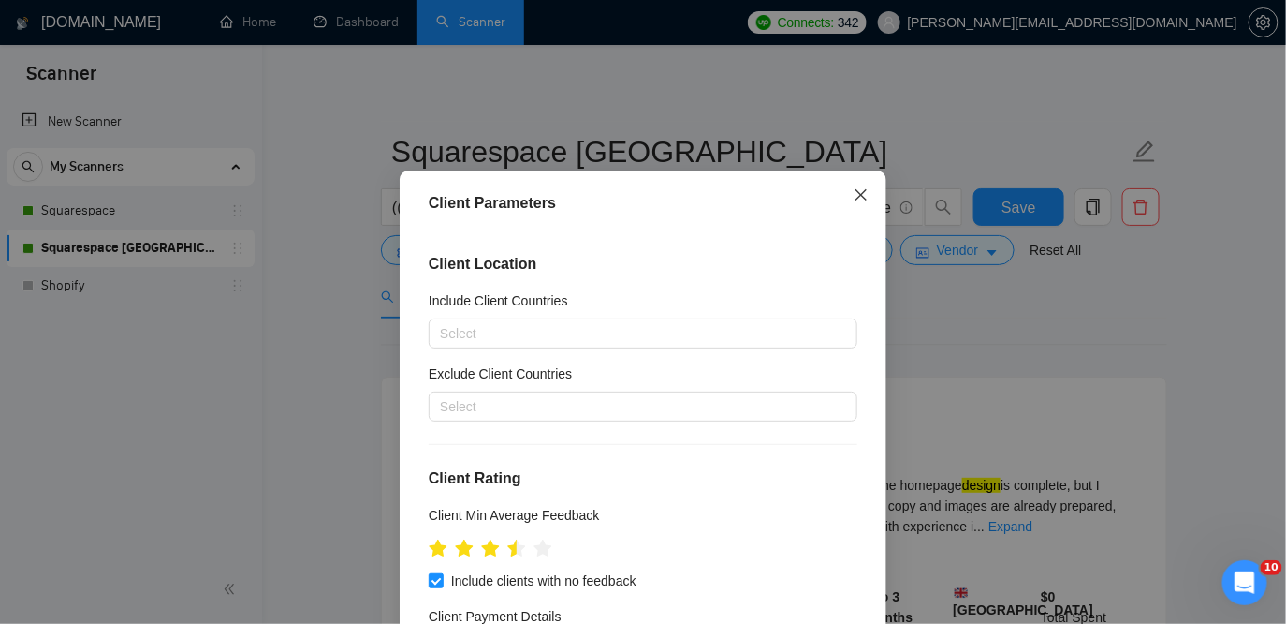
click at [868, 195] on icon "close" at bounding box center [861, 194] width 15 height 15
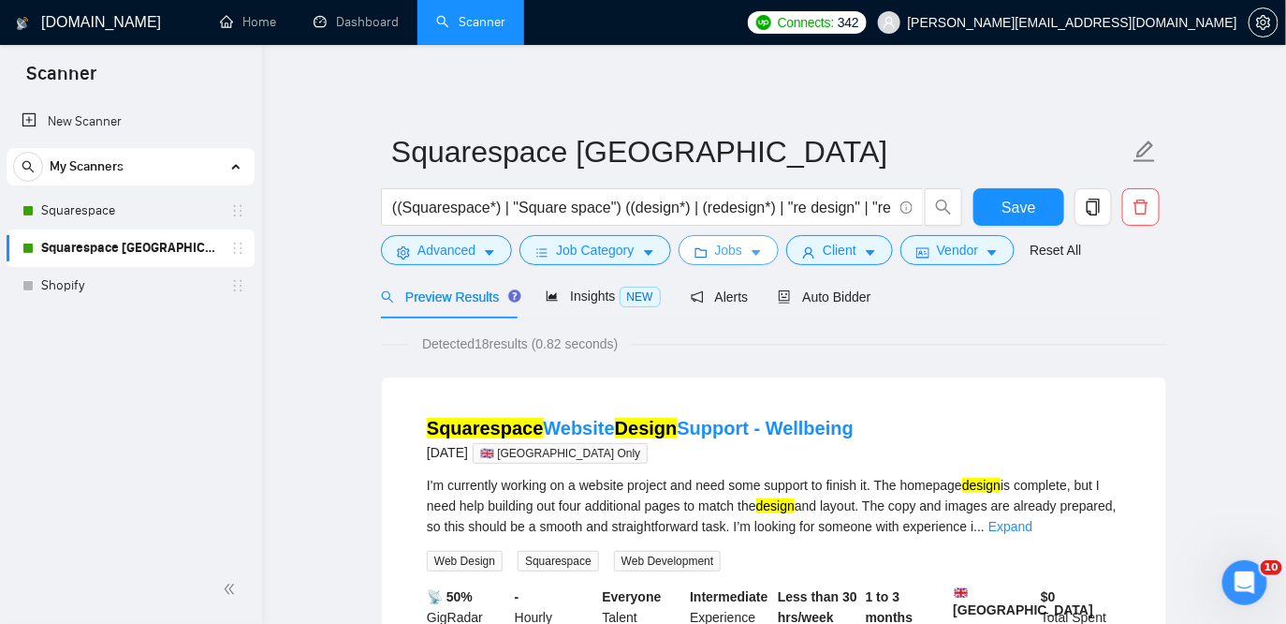
click at [727, 259] on span "Jobs" at bounding box center [729, 250] width 28 height 21
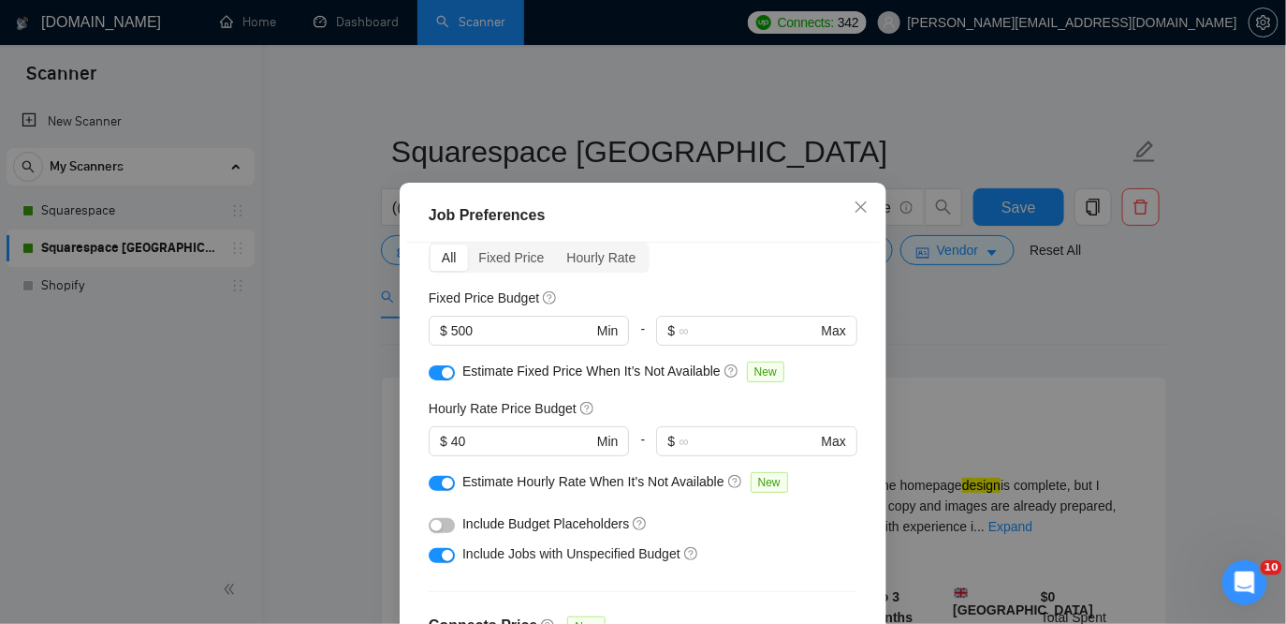
scroll to position [100, 0]
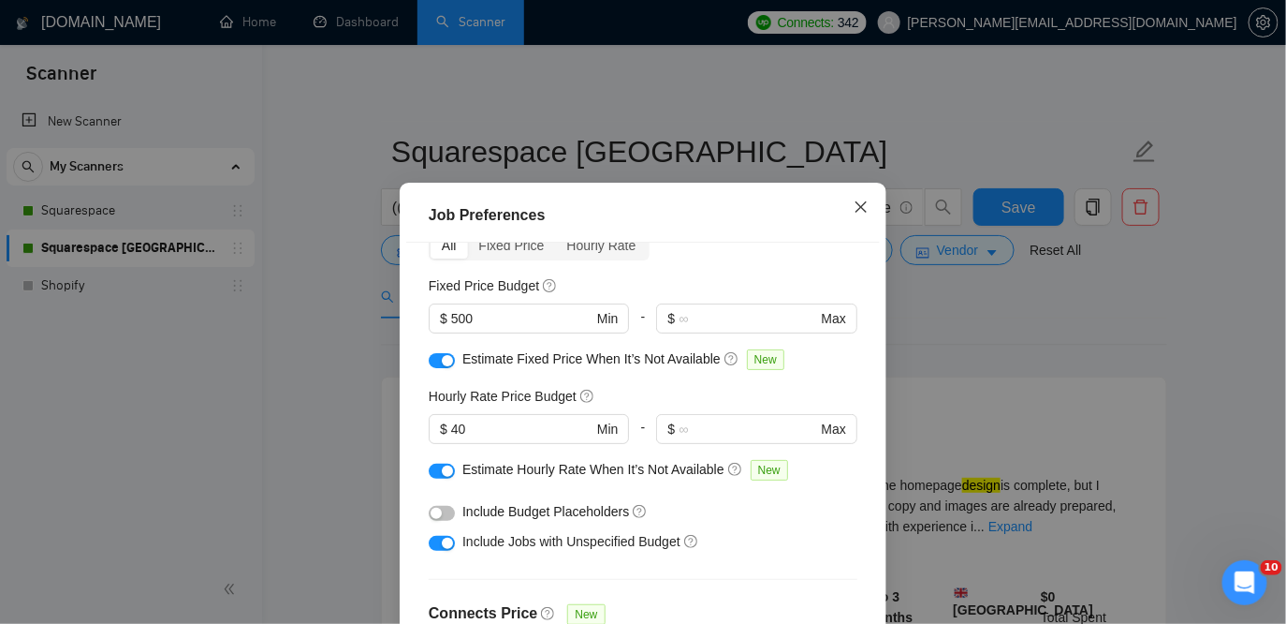
click at [855, 205] on icon "close" at bounding box center [861, 206] width 15 height 15
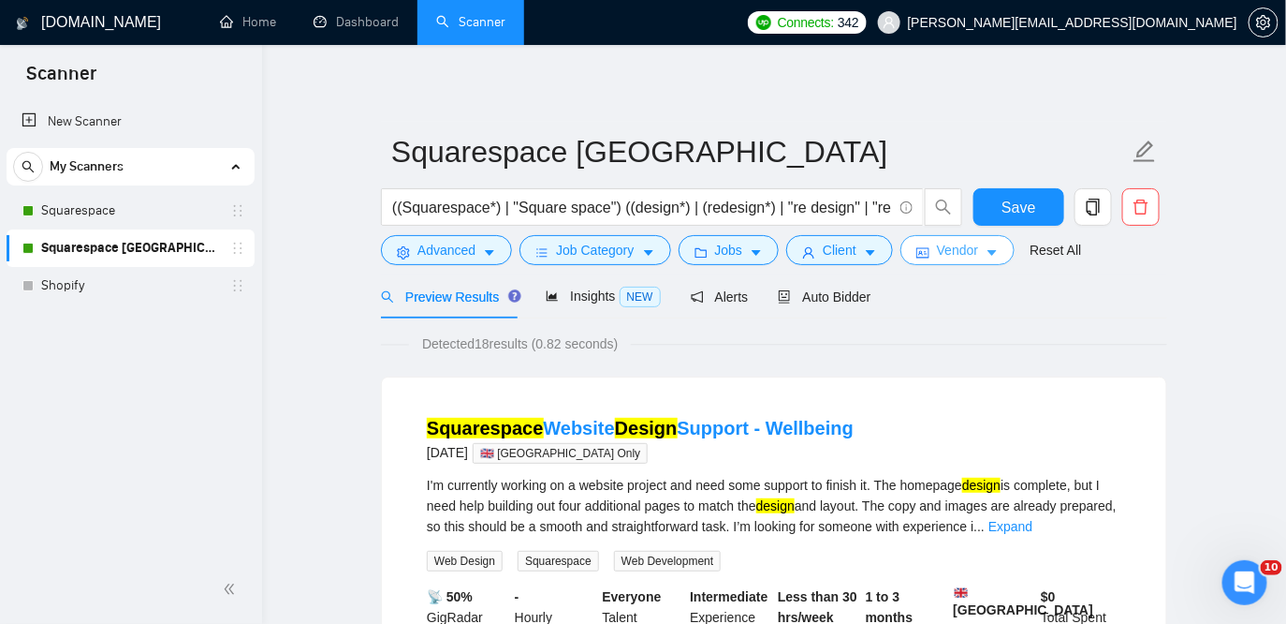
click at [986, 260] on button "Vendor" at bounding box center [958, 250] width 114 height 30
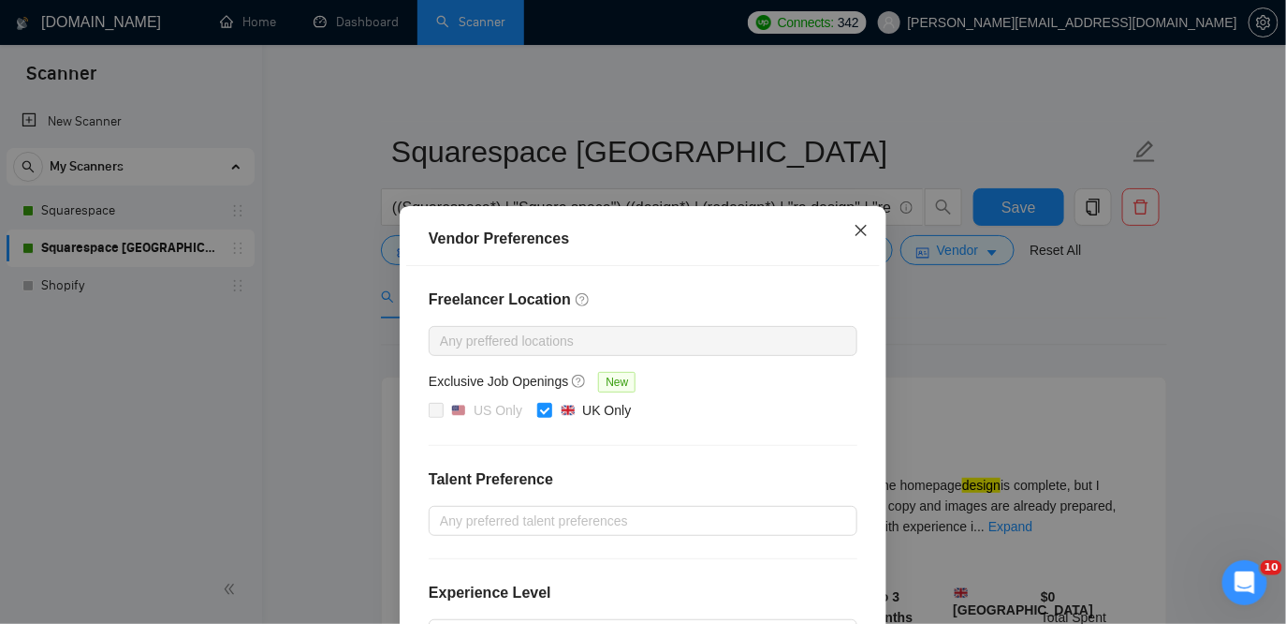
click at [857, 226] on icon "close" at bounding box center [861, 230] width 11 height 11
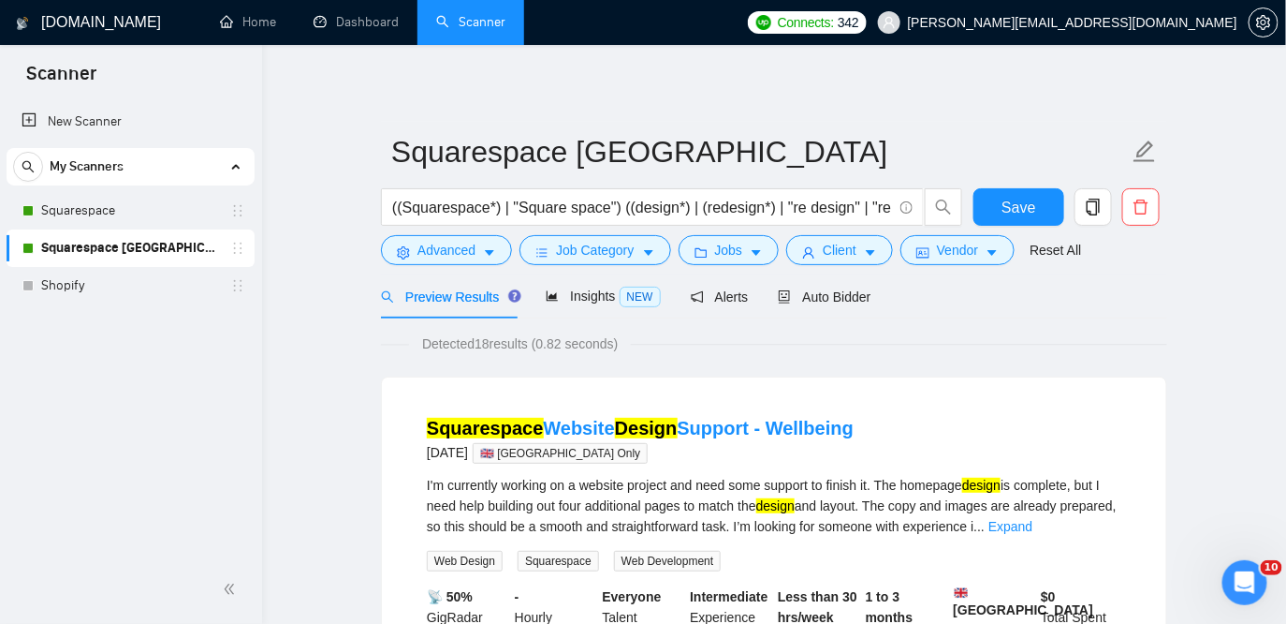
click at [116, 188] on div "My Scanners Squarespace Squarespace UK Shopify" at bounding box center [131, 226] width 248 height 156
click at [134, 206] on link "Squarespace" at bounding box center [130, 210] width 178 height 37
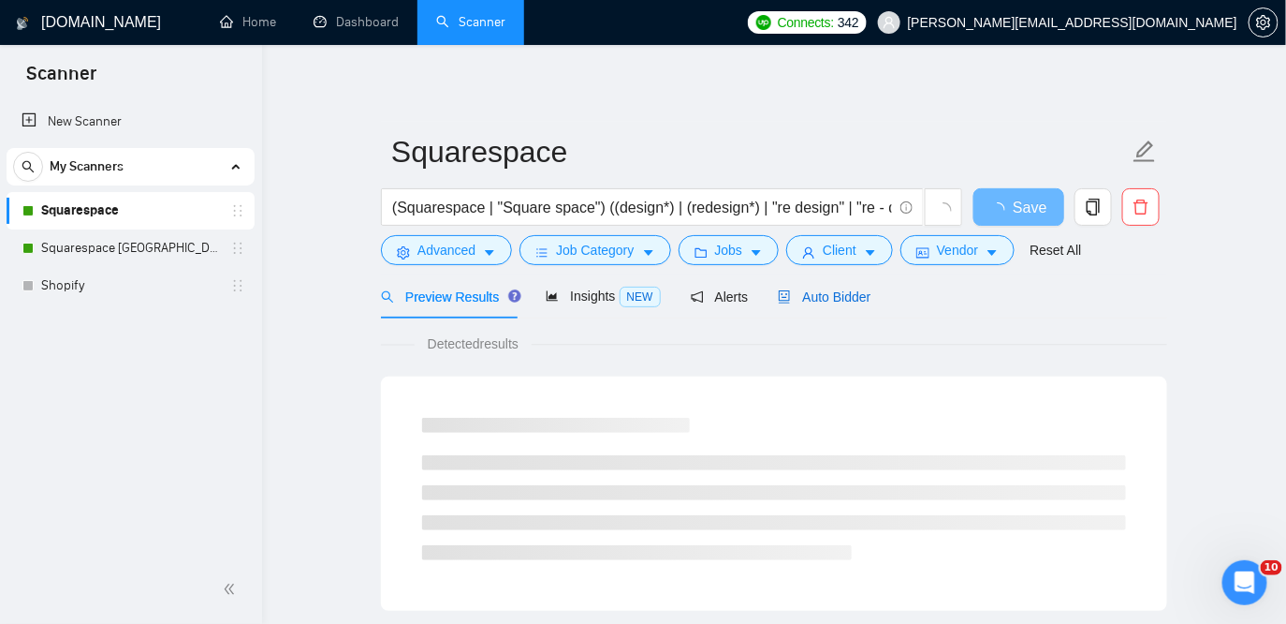
click at [852, 299] on span "Auto Bidder" at bounding box center [824, 296] width 93 height 15
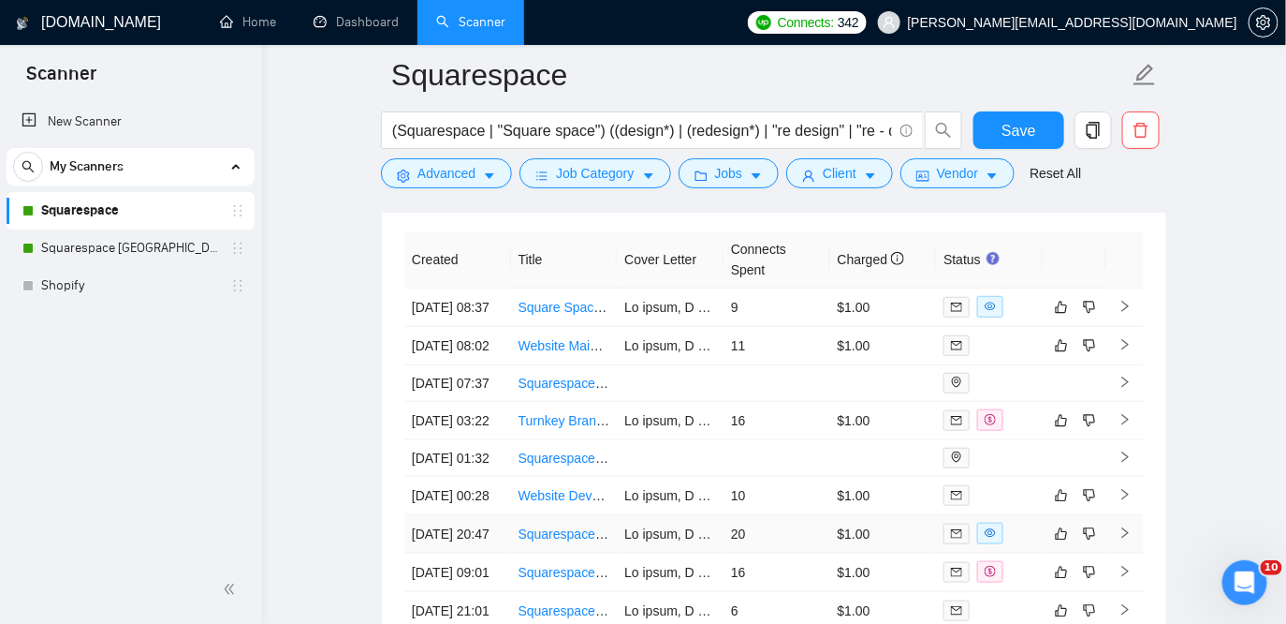
scroll to position [5024, 0]
